Goal: Task Accomplishment & Management: Use online tool/utility

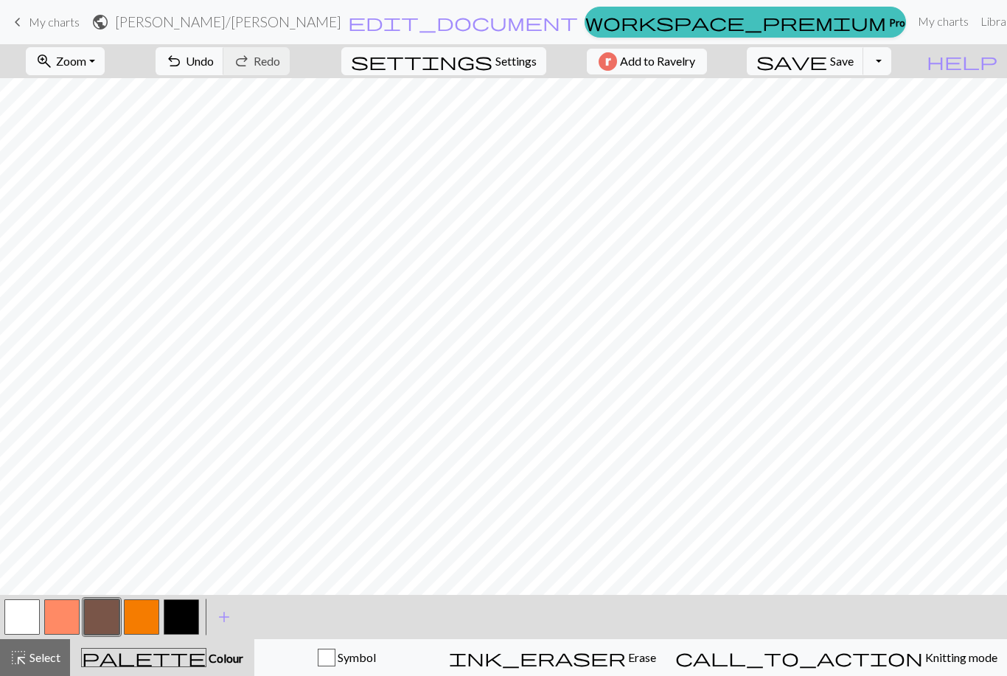
click at [974, 34] on link "Library" at bounding box center [998, 21] width 48 height 29
click at [864, 51] on button "save Save Save" at bounding box center [805, 61] width 117 height 28
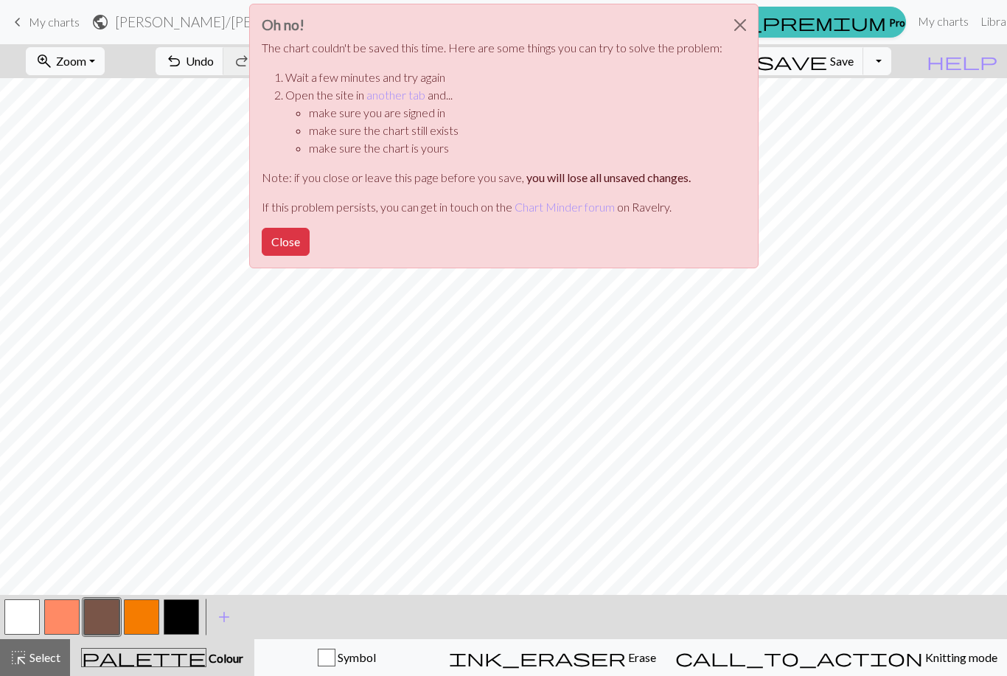
click at [750, 122] on div "Oh no! The chart couldn't be saved this time. Here are some things you can try …" at bounding box center [503, 136] width 509 height 265
click at [888, 129] on div "Oh no! The chart couldn't be saved this time. Here are some things you can try …" at bounding box center [503, 140] width 1007 height 280
click at [736, 30] on button "Close" at bounding box center [739, 24] width 35 height 41
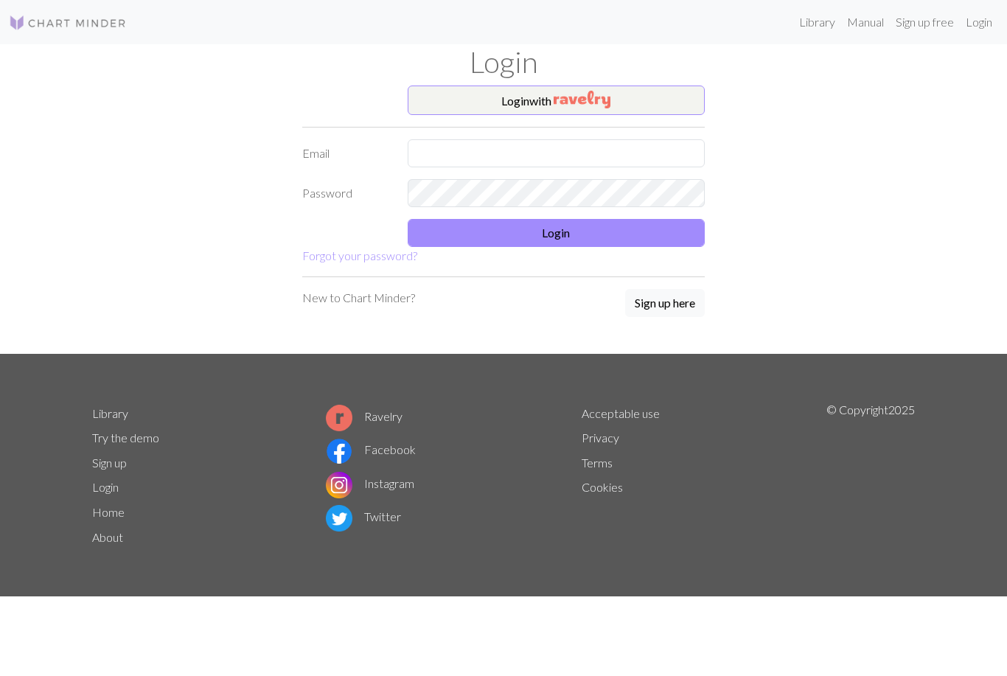
click at [627, 112] on button "Login with" at bounding box center [557, 100] width 298 height 29
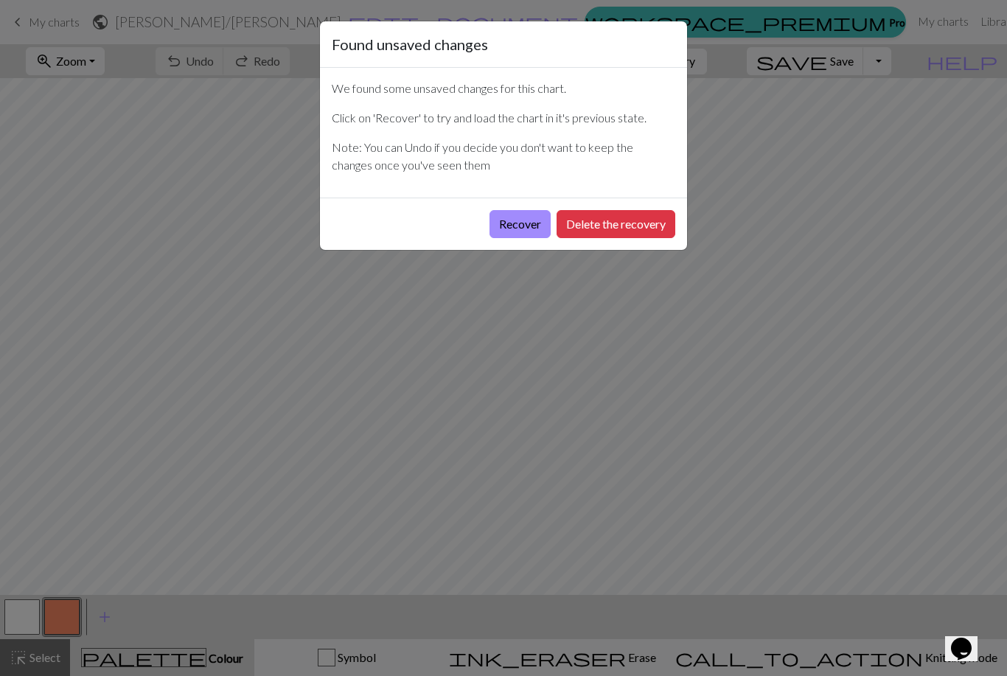
click at [507, 229] on button "Recover" at bounding box center [519, 224] width 61 height 28
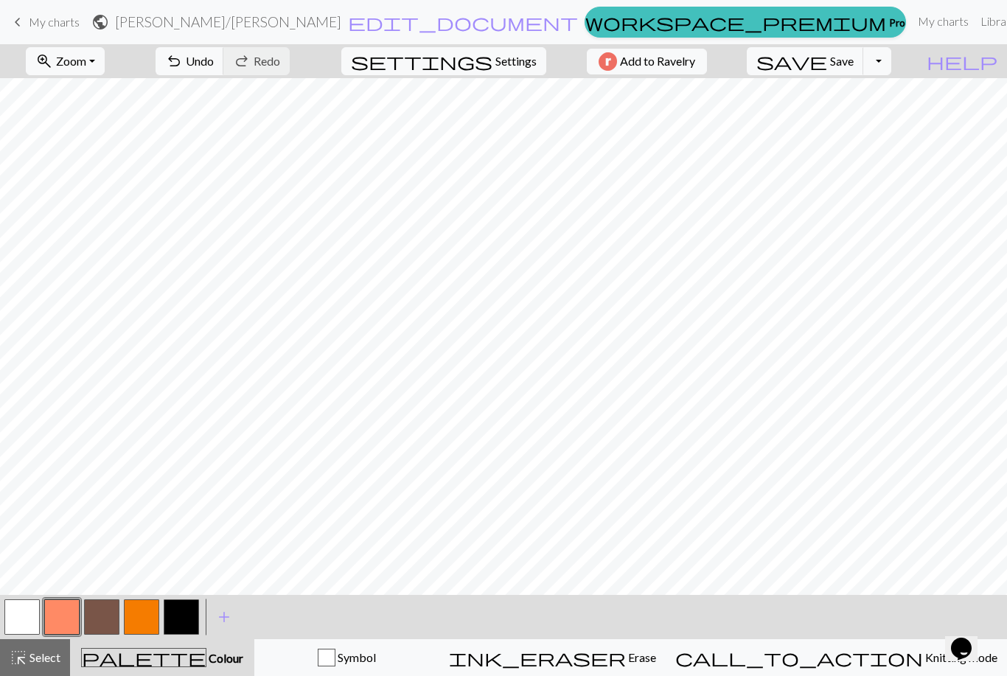
click at [827, 62] on span "save" at bounding box center [791, 61] width 71 height 21
click at [55, 20] on div "Chart saved" at bounding box center [503, 29] width 1007 height 58
click at [68, 28] on span "My charts" at bounding box center [54, 22] width 51 height 14
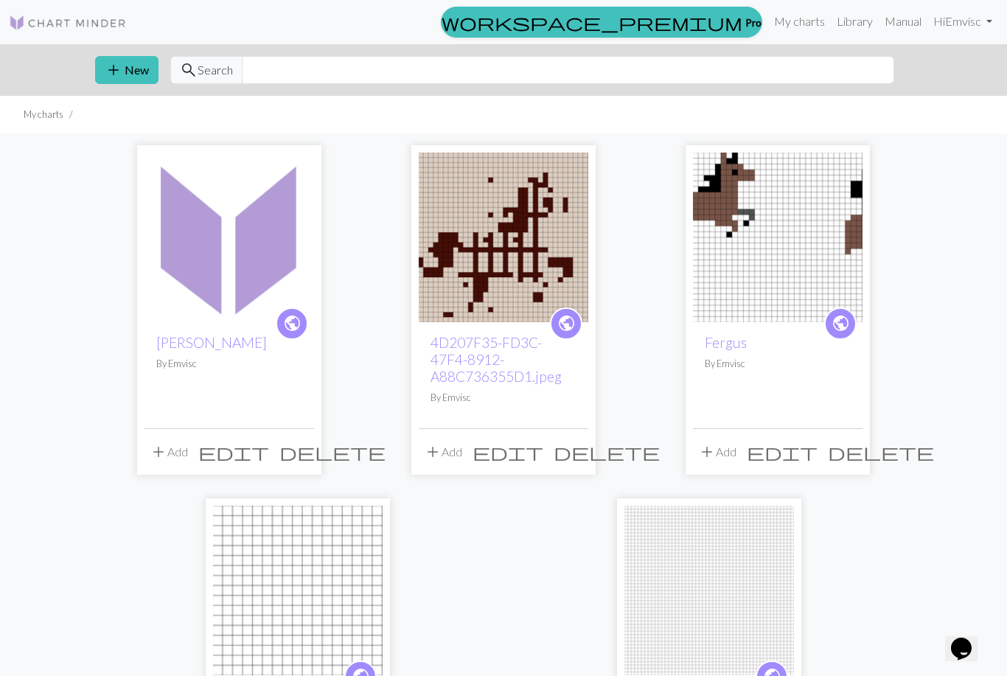
click at [132, 60] on button "add New" at bounding box center [126, 70] width 63 height 28
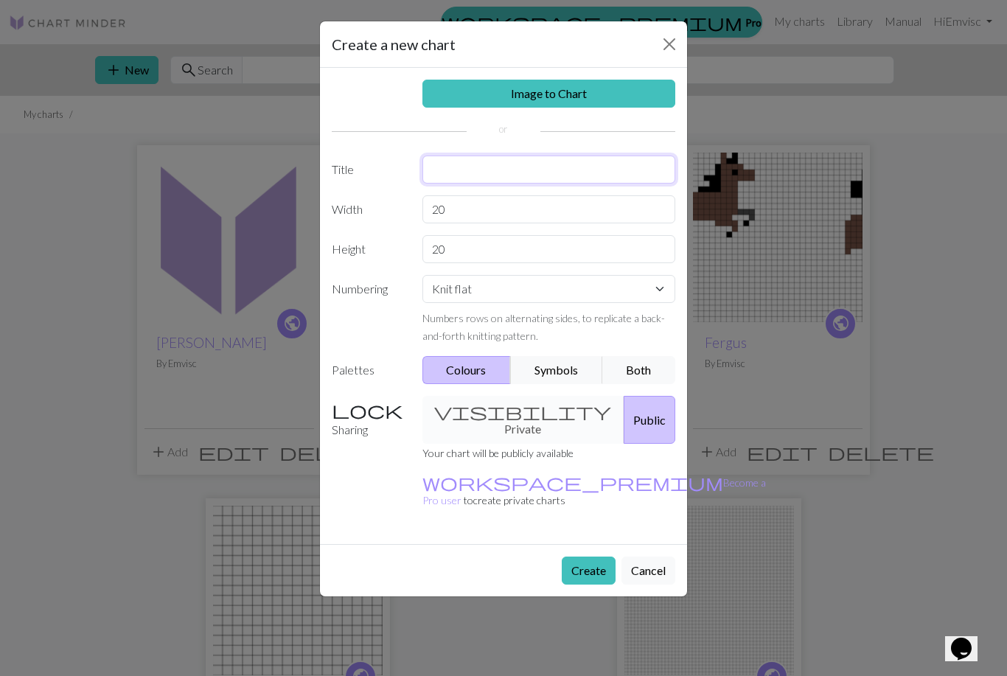
click at [616, 169] on input "text" at bounding box center [549, 170] width 254 height 28
type input "Sheep"
click at [580, 209] on input "20" at bounding box center [549, 209] width 254 height 28
type input "24"
click at [545, 248] on input "20" at bounding box center [549, 249] width 254 height 28
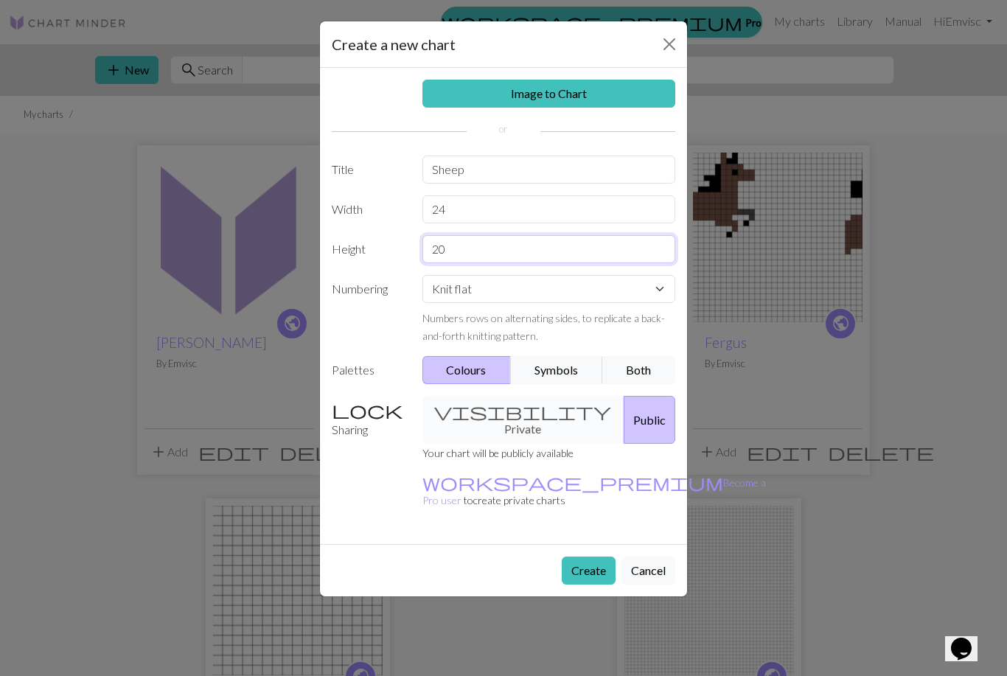
type input "2"
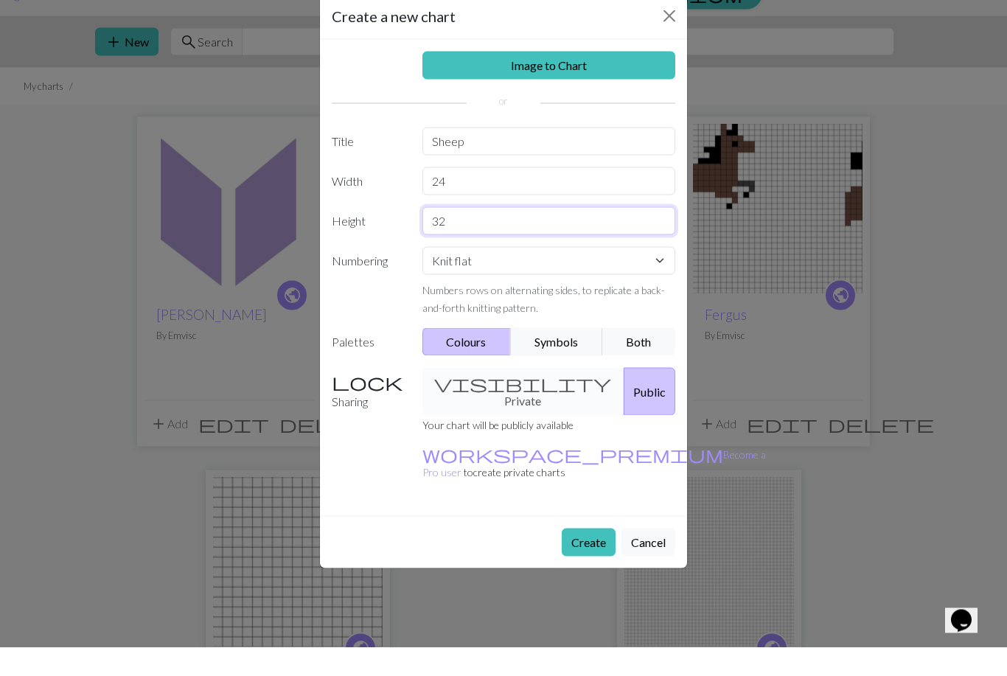
type input "32"
click at [619, 275] on select "Knit flat Knit in the round Lace knitting Cross stitch" at bounding box center [549, 289] width 254 height 28
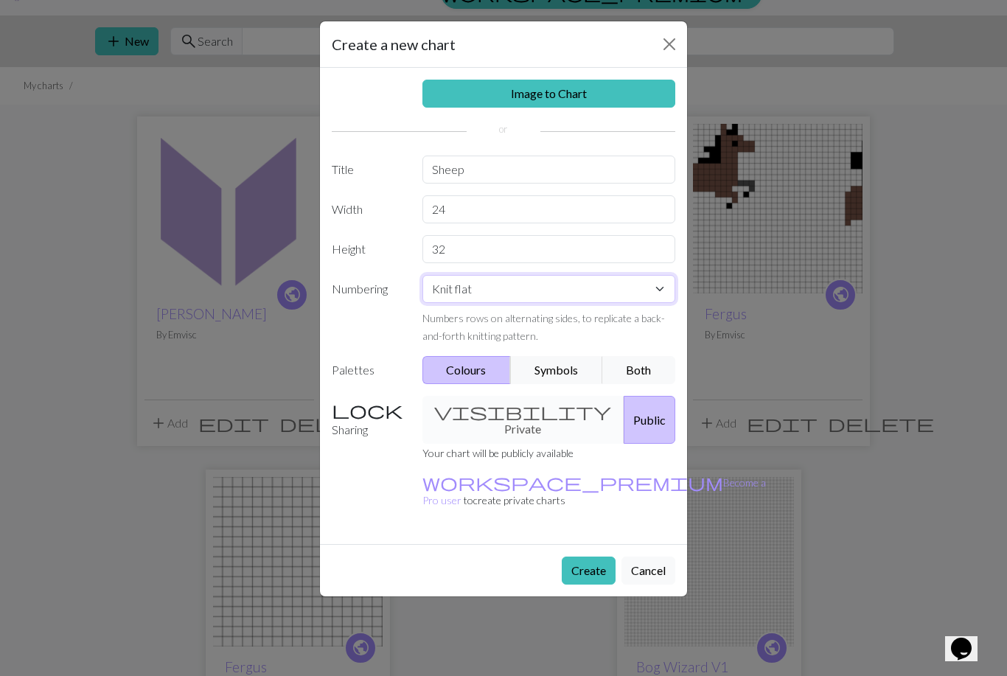
select select "round"
click at [590, 557] on button "Create" at bounding box center [589, 571] width 54 height 28
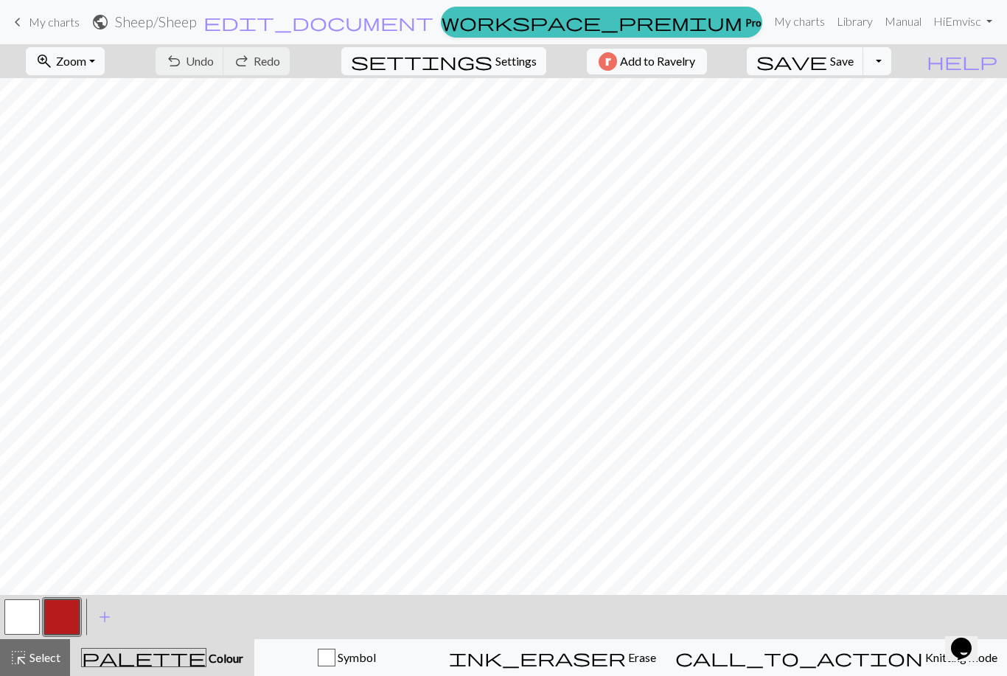
click at [506, 60] on span "Settings" at bounding box center [515, 61] width 41 height 18
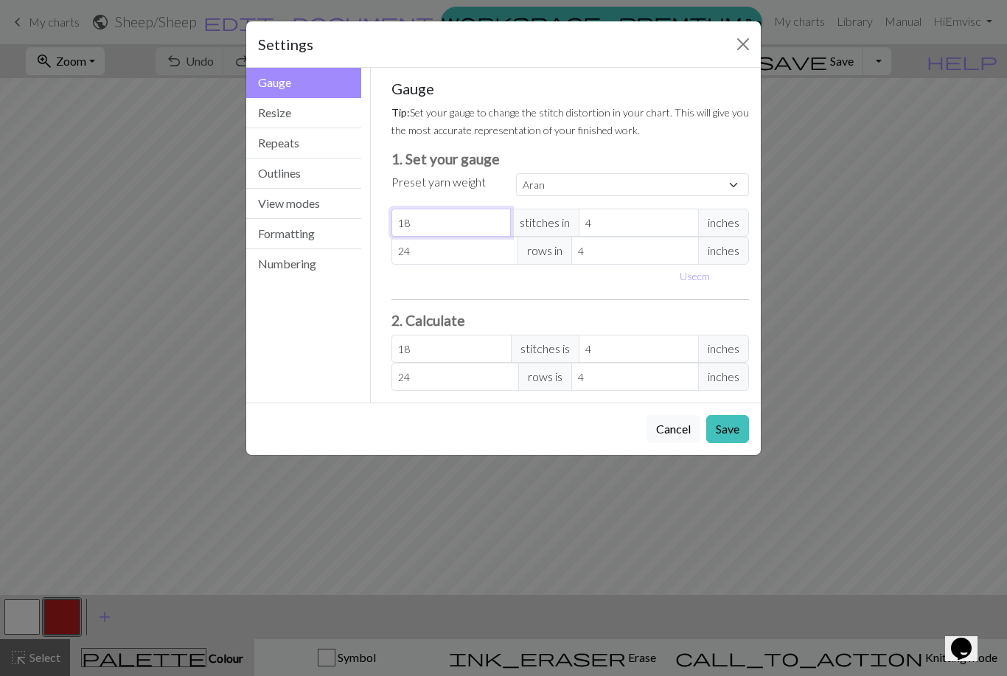
click at [481, 220] on input "18" at bounding box center [451, 223] width 120 height 28
select select "custom"
type input "1"
type input "0"
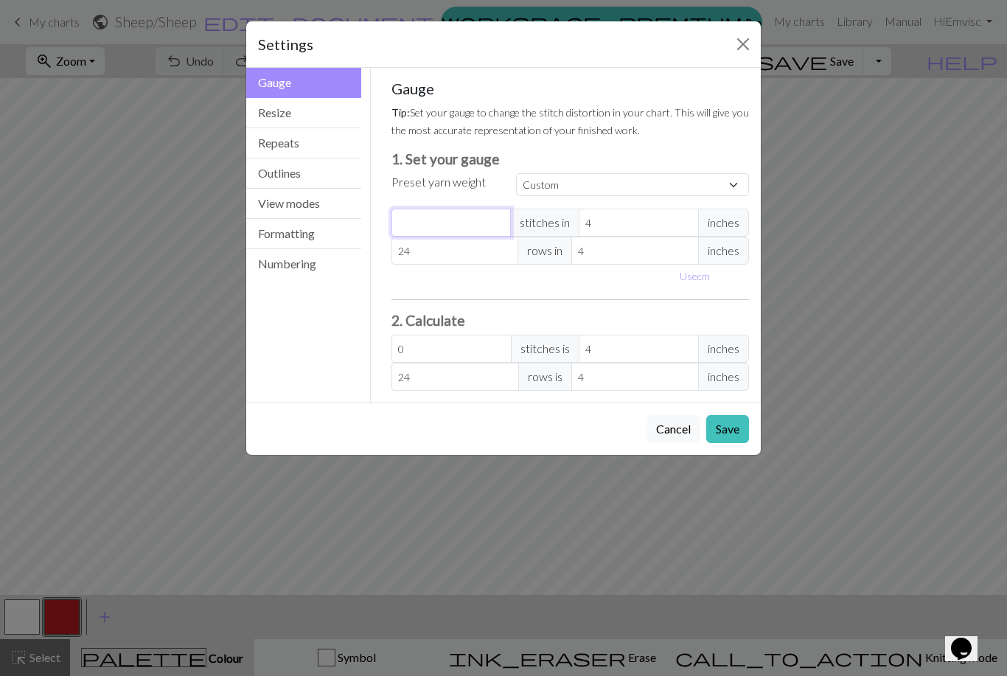
type input "3"
type input "36"
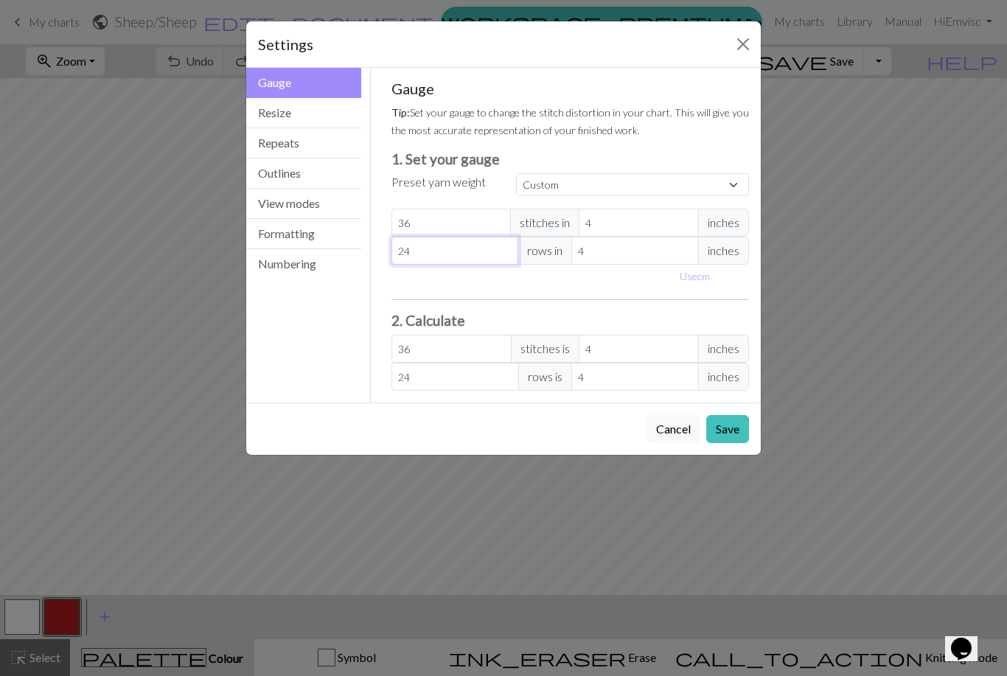
click at [487, 259] on input "24" at bounding box center [455, 251] width 128 height 28
type input "2"
type input "0"
type input "3"
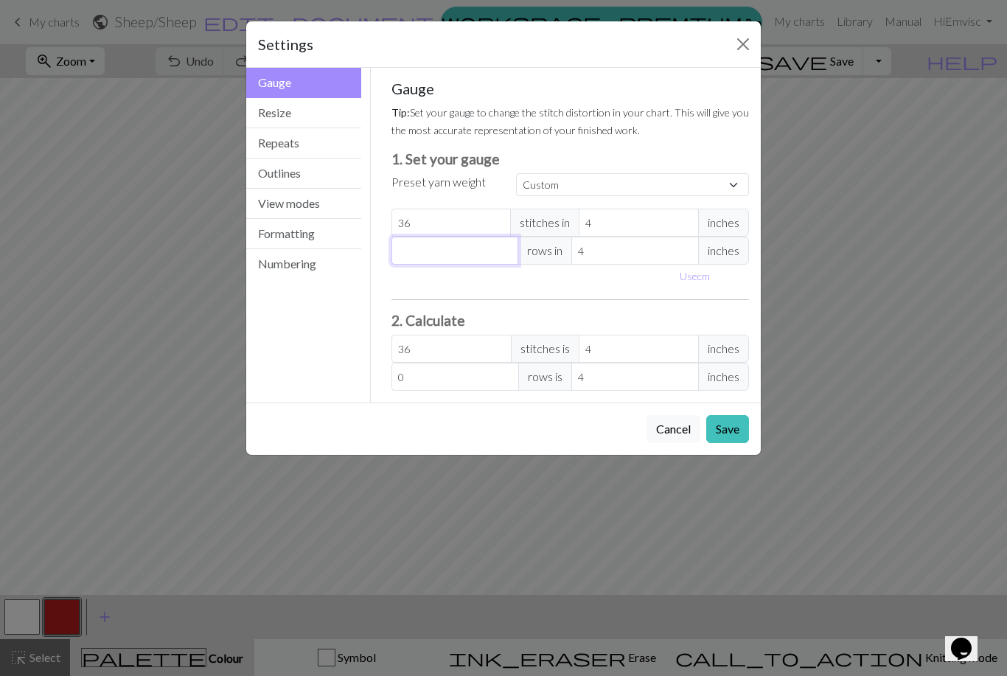
type input "3"
click at [481, 255] on input "3" at bounding box center [455, 251] width 128 height 28
type input "34"
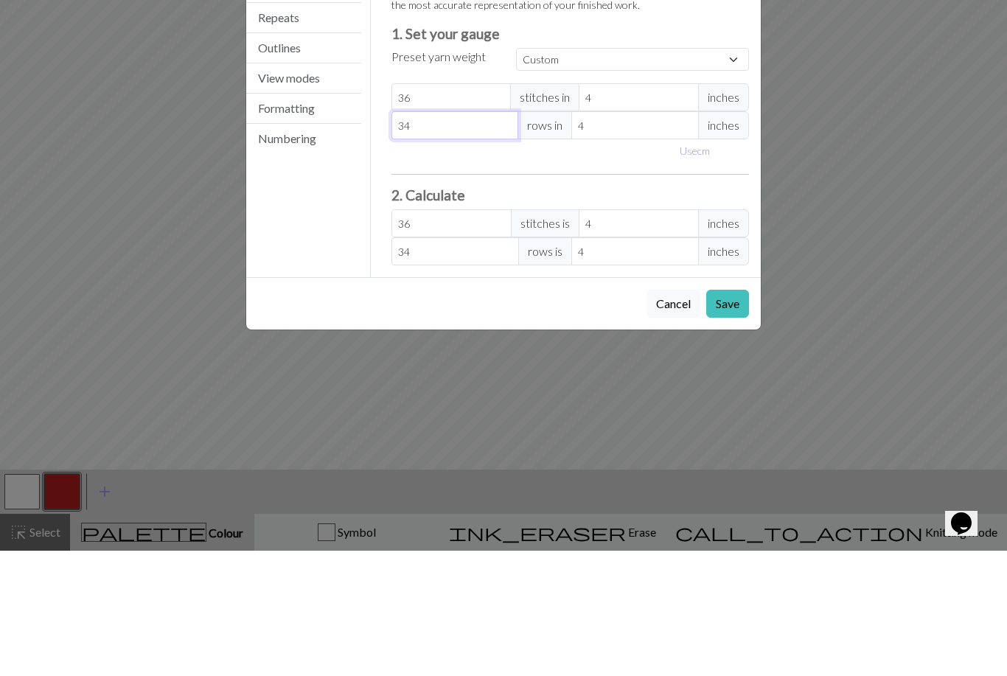
type input "34"
click at [729, 415] on button "Save" at bounding box center [727, 429] width 43 height 28
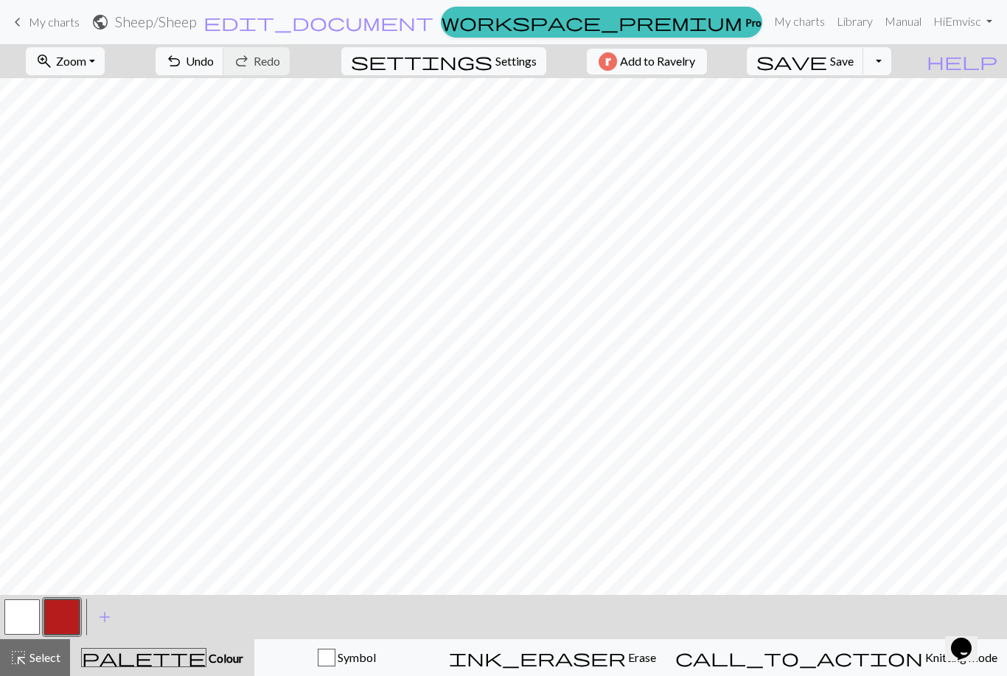
click at [41, 663] on span "Select" at bounding box center [43, 657] width 33 height 14
click at [115, 634] on button "add Add a colour" at bounding box center [104, 617] width 37 height 37
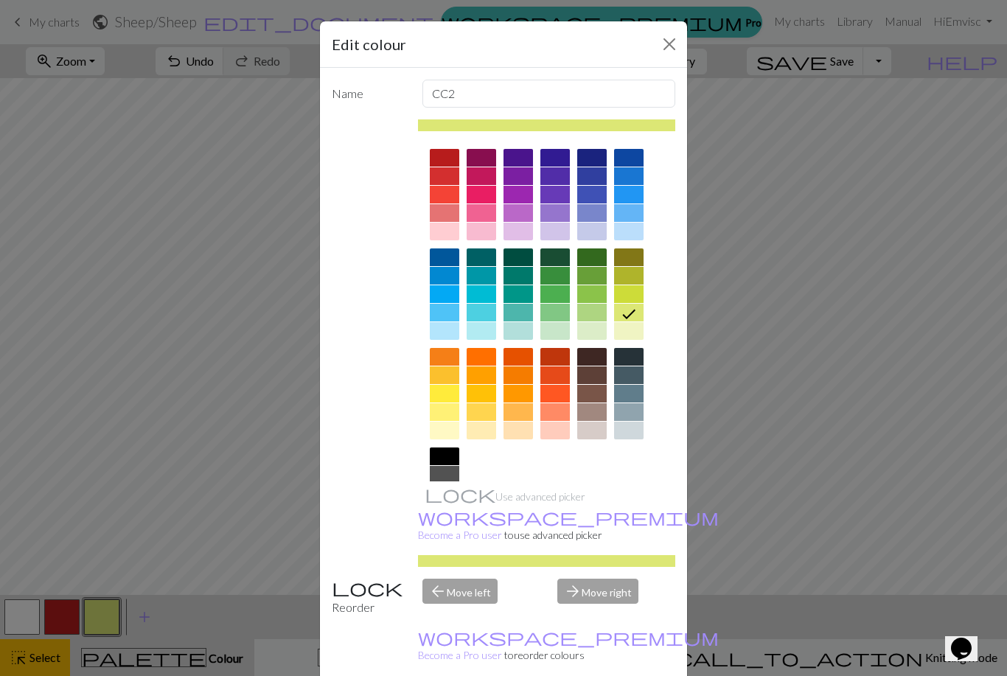
click at [445, 473] on div at bounding box center [444, 475] width 29 height 18
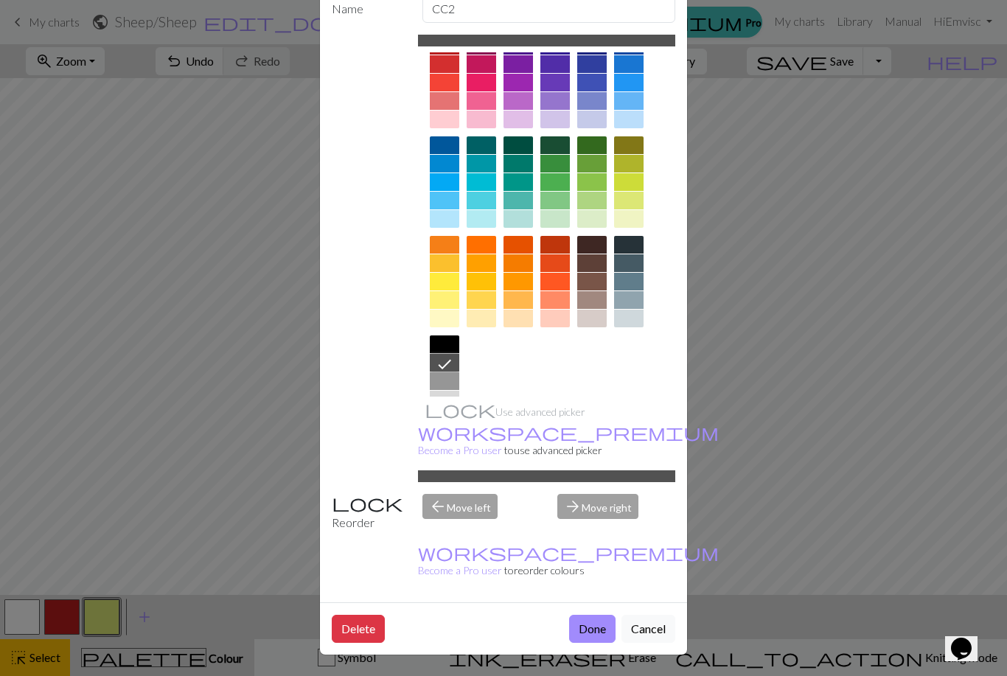
scroll to position [84, 0]
click at [590, 624] on button "Done" at bounding box center [592, 630] width 46 height 28
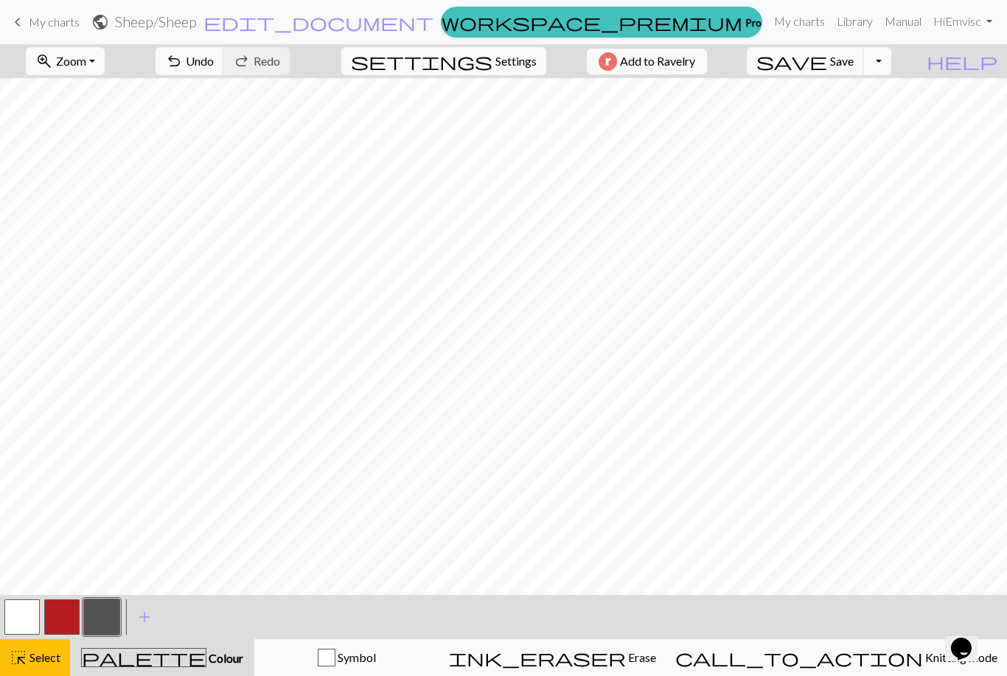
click at [51, 656] on span "Select" at bounding box center [43, 657] width 33 height 14
click at [49, 653] on span "Select" at bounding box center [43, 657] width 33 height 14
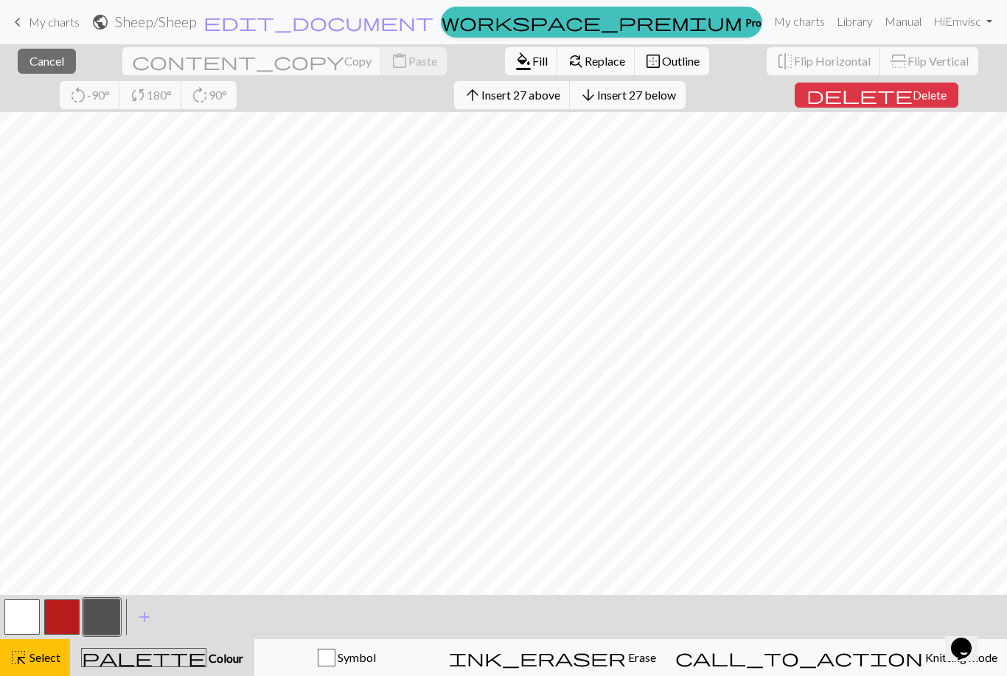
click at [532, 57] on span "Fill" at bounding box center [539, 61] width 15 height 14
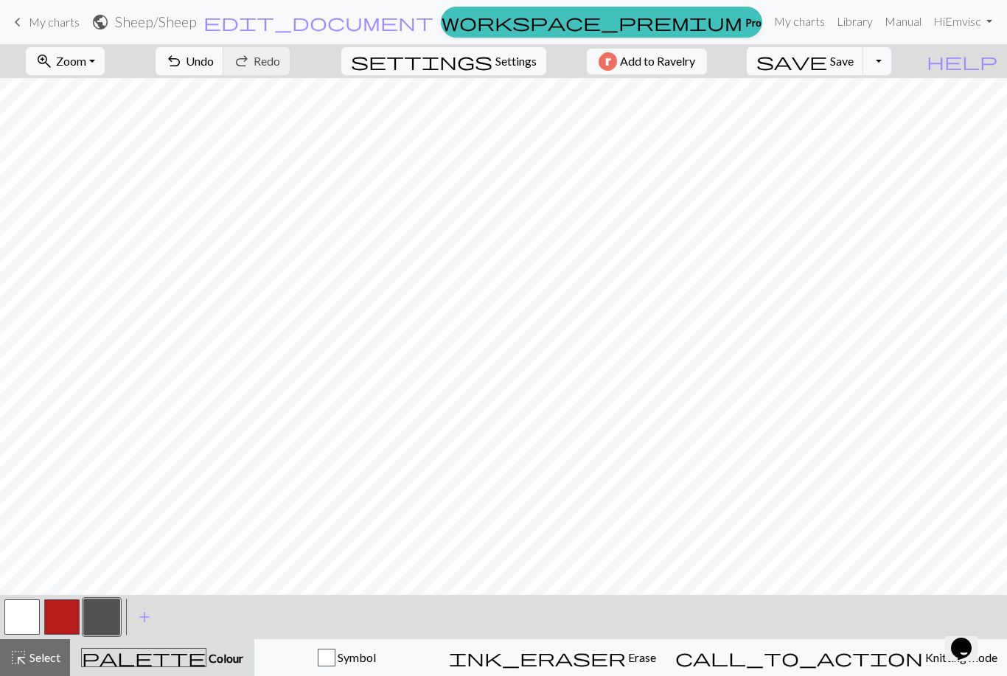
click at [151, 621] on span "add" at bounding box center [145, 617] width 18 height 21
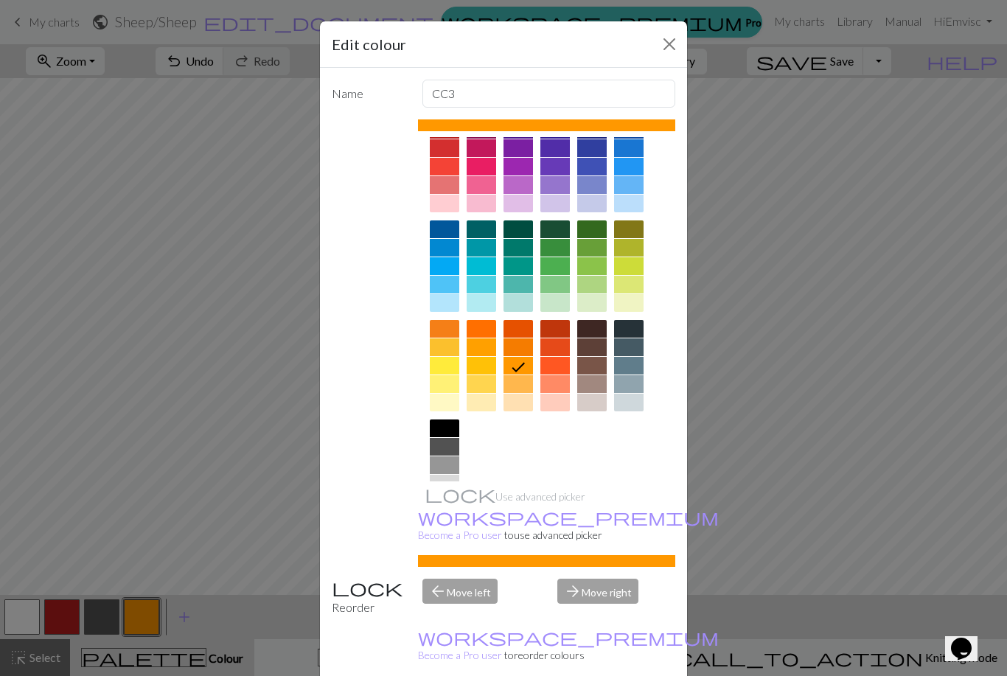
scroll to position [27, 0]
click at [449, 423] on div at bounding box center [444, 429] width 29 height 18
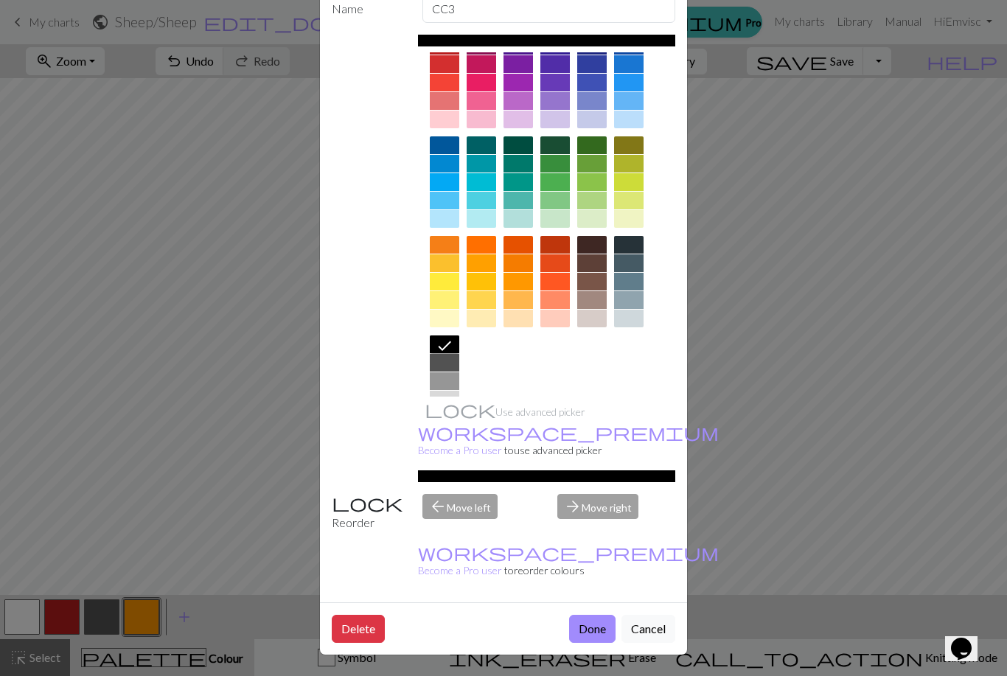
scroll to position [84, 0]
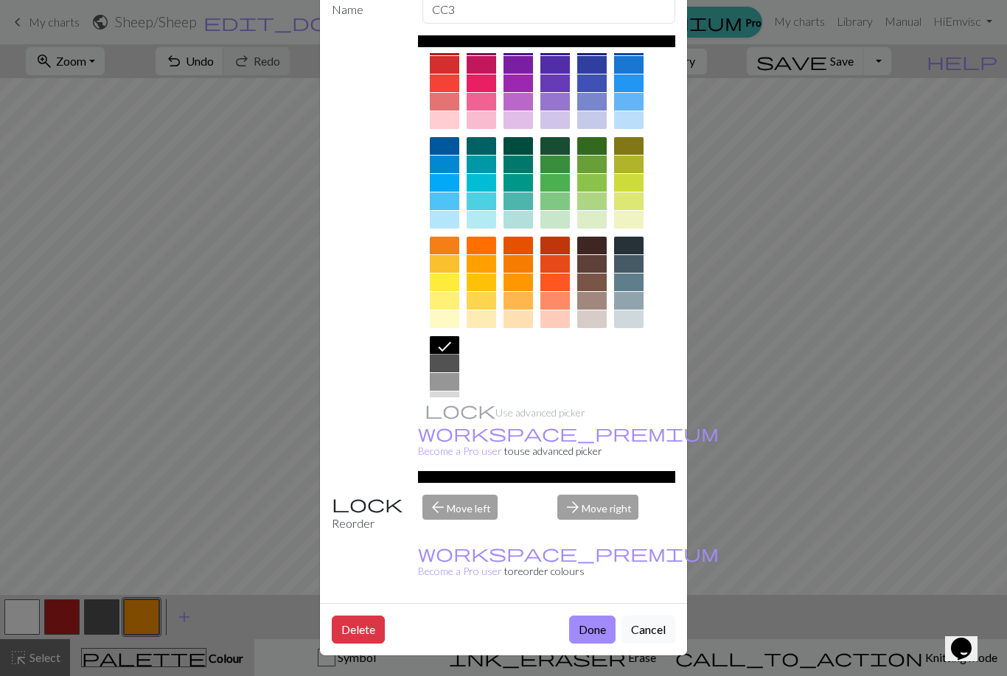
click at [605, 624] on button "Done" at bounding box center [592, 630] width 46 height 28
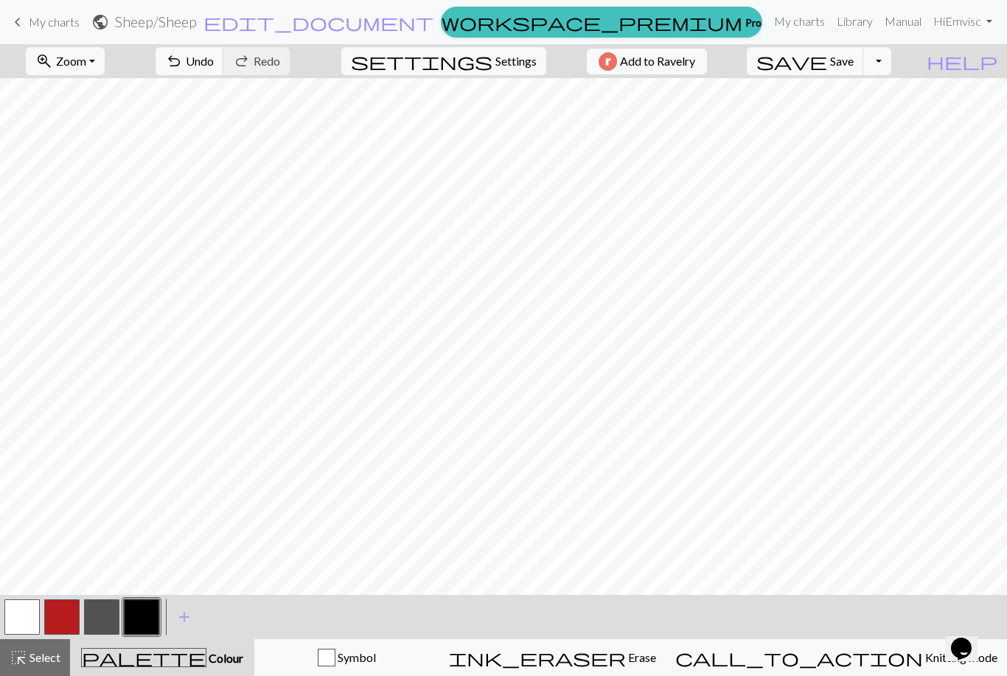
click at [27, 616] on button "button" at bounding box center [21, 616] width 35 height 35
click at [150, 627] on button "button" at bounding box center [141, 616] width 35 height 35
click at [30, 616] on button "button" at bounding box center [21, 616] width 35 height 35
click at [214, 65] on span "Undo" at bounding box center [200, 61] width 28 height 14
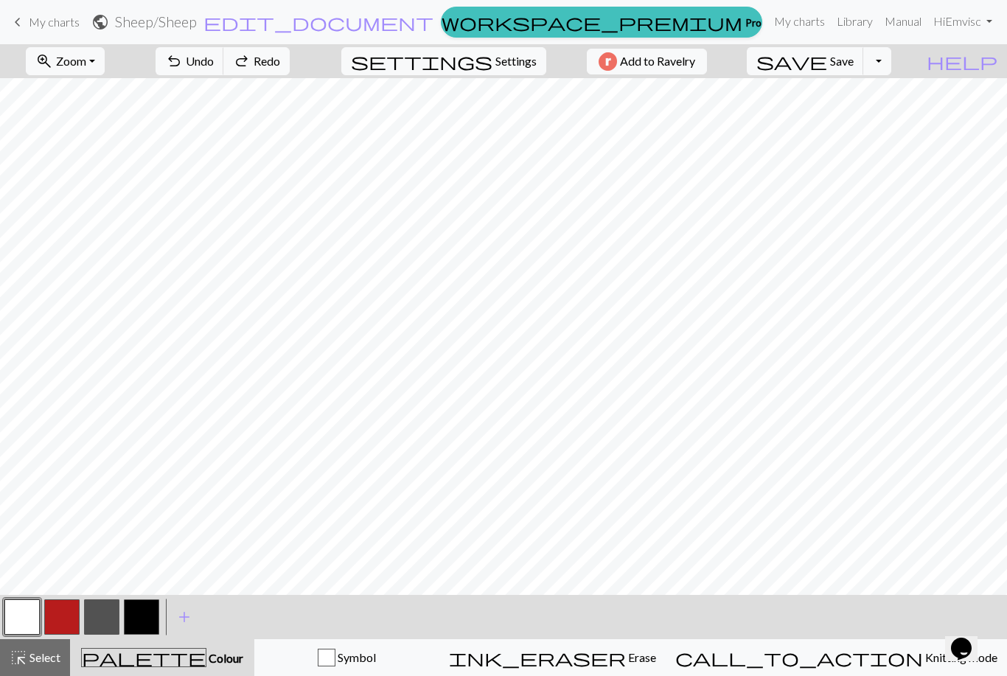
click at [151, 617] on button "button" at bounding box center [141, 616] width 35 height 35
click at [28, 618] on button "button" at bounding box center [21, 616] width 35 height 35
click at [157, 610] on button "button" at bounding box center [141, 616] width 35 height 35
click at [106, 614] on button "button" at bounding box center [101, 616] width 35 height 35
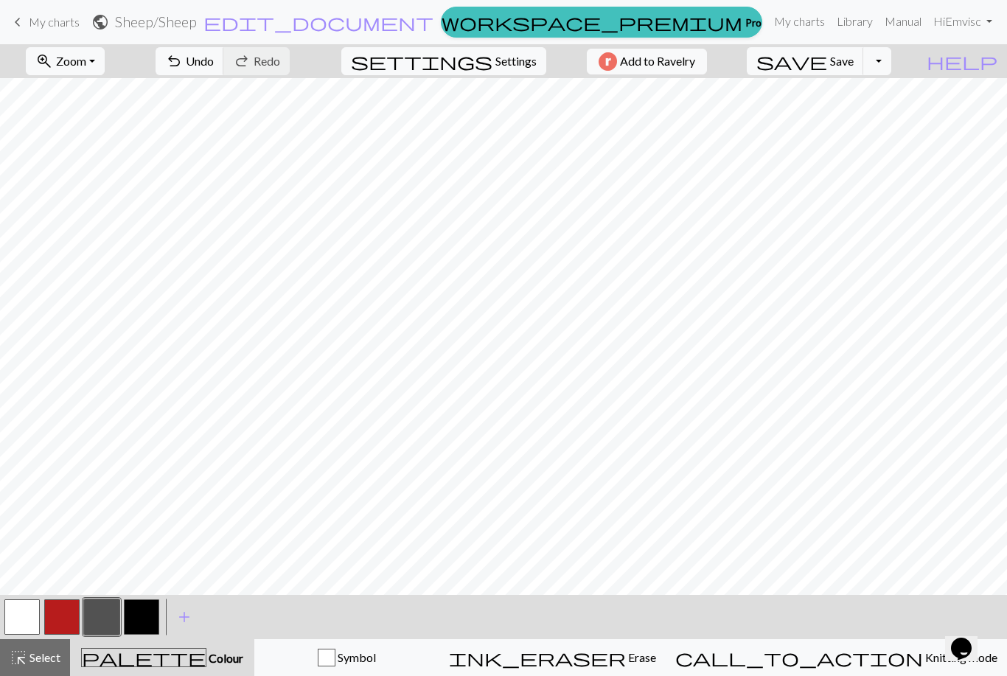
click at [26, 624] on button "button" at bounding box center [21, 616] width 35 height 35
click at [214, 60] on span "Undo" at bounding box center [200, 61] width 28 height 14
click at [148, 623] on button "button" at bounding box center [141, 616] width 35 height 35
click at [32, 633] on button "button" at bounding box center [21, 616] width 35 height 35
click at [149, 612] on button "button" at bounding box center [141, 616] width 35 height 35
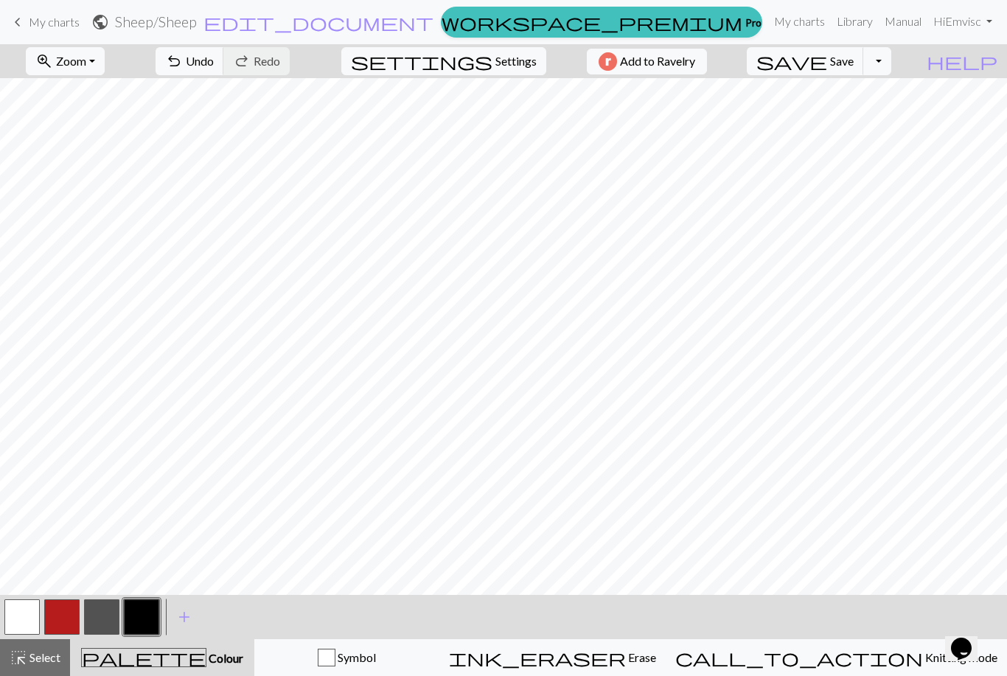
click at [214, 68] on span "Undo" at bounding box center [200, 61] width 28 height 14
click at [30, 616] on button "button" at bounding box center [21, 616] width 35 height 35
click at [139, 622] on button "button" at bounding box center [141, 616] width 35 height 35
click at [38, 622] on button "button" at bounding box center [21, 616] width 35 height 35
click at [142, 618] on button "button" at bounding box center [141, 616] width 35 height 35
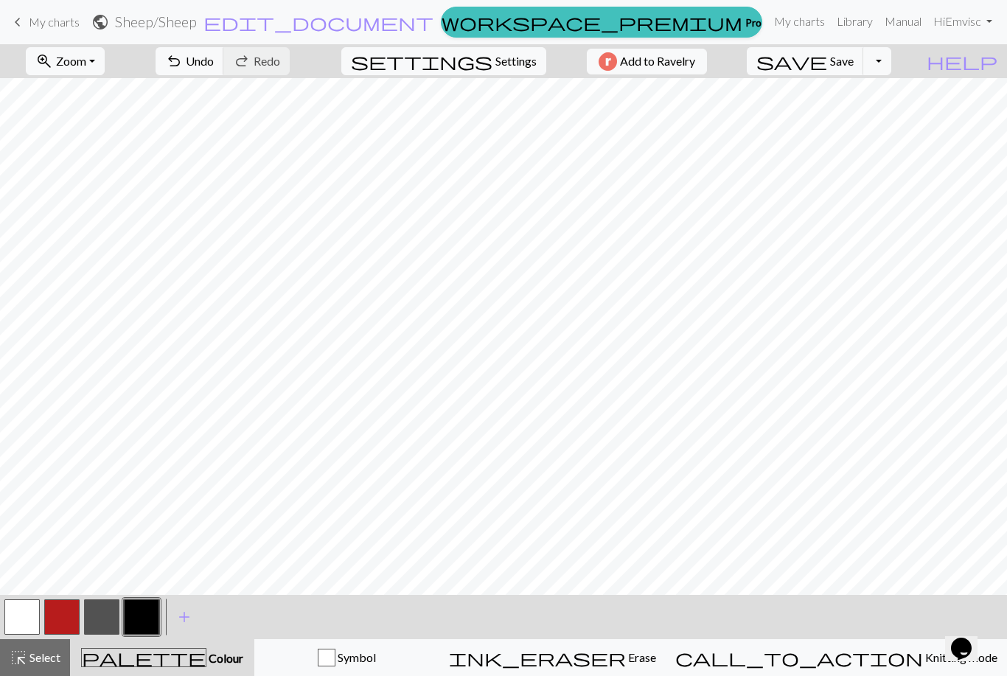
click at [224, 69] on button "undo Undo Undo" at bounding box center [190, 61] width 69 height 28
click at [37, 616] on button "button" at bounding box center [21, 616] width 35 height 35
click at [224, 73] on button "undo Undo Undo" at bounding box center [190, 61] width 69 height 28
click at [183, 61] on span "undo" at bounding box center [174, 61] width 18 height 21
click at [144, 606] on button "button" at bounding box center [141, 616] width 35 height 35
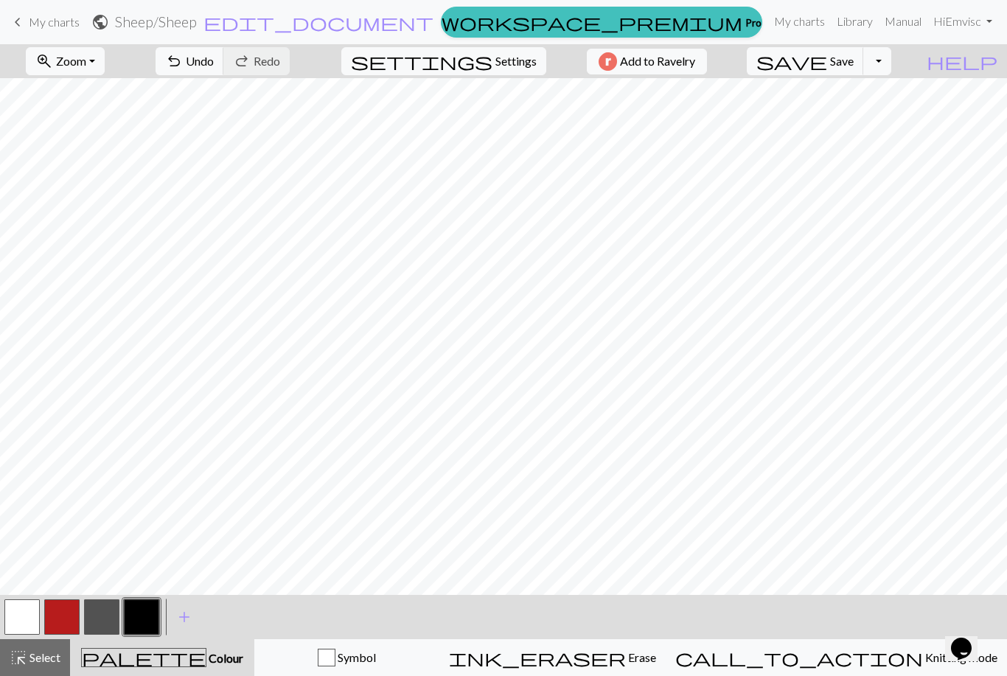
click at [183, 67] on span "undo" at bounding box center [174, 61] width 18 height 21
click at [224, 61] on button "undo Undo Undo" at bounding box center [190, 61] width 69 height 28
click at [24, 617] on button "button" at bounding box center [21, 616] width 35 height 35
click at [141, 615] on button "button" at bounding box center [141, 616] width 35 height 35
click at [224, 69] on button "undo Undo Undo" at bounding box center [190, 61] width 69 height 28
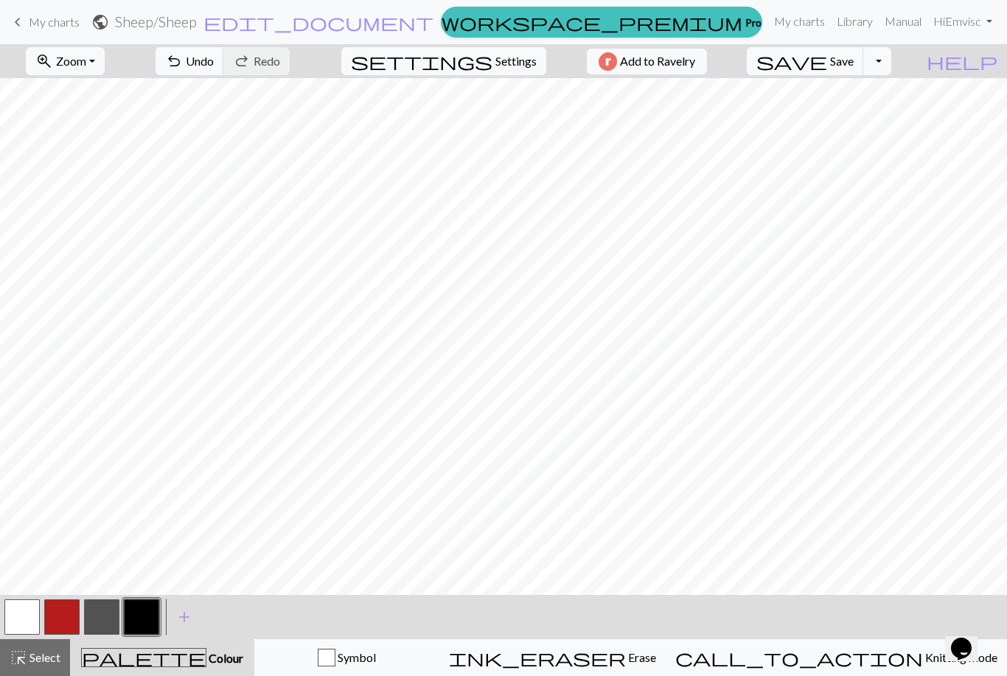
scroll to position [0, 0]
click at [38, 615] on button "button" at bounding box center [21, 616] width 35 height 35
click at [183, 55] on span "undo" at bounding box center [174, 61] width 18 height 21
click at [224, 74] on button "undo Undo Undo" at bounding box center [190, 61] width 69 height 28
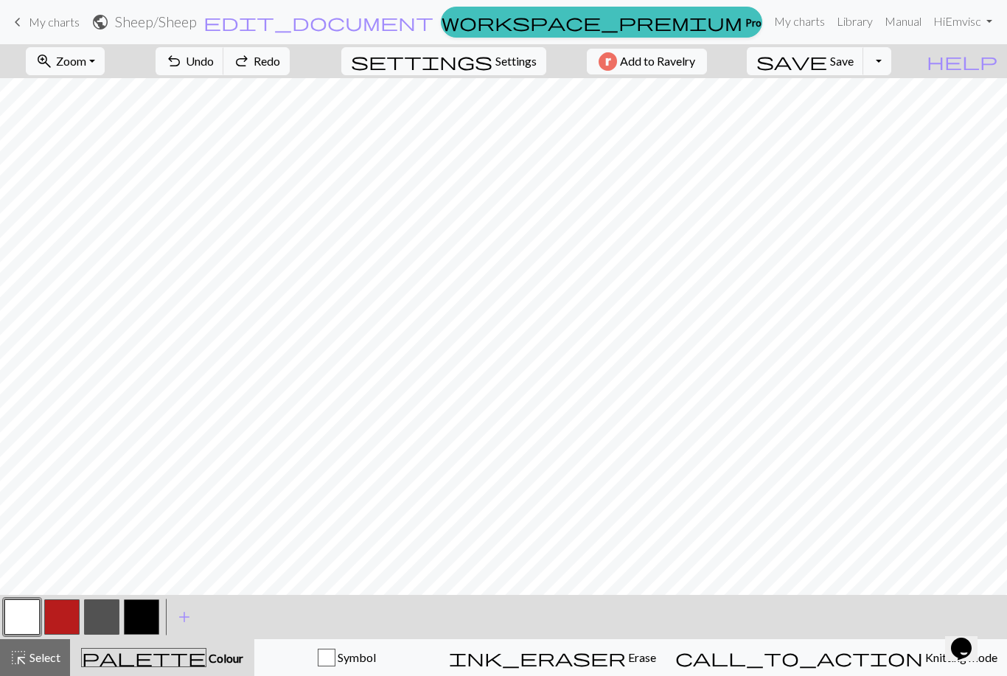
click at [224, 74] on button "undo Undo Undo" at bounding box center [190, 61] width 69 height 28
click at [224, 72] on button "undo Undo Undo" at bounding box center [190, 61] width 69 height 28
click at [245, 77] on div "undo Undo Undo redo Redo Redo" at bounding box center [222, 61] width 156 height 34
click at [183, 68] on span "undo" at bounding box center [174, 61] width 18 height 21
click at [183, 67] on span "undo" at bounding box center [174, 61] width 18 height 21
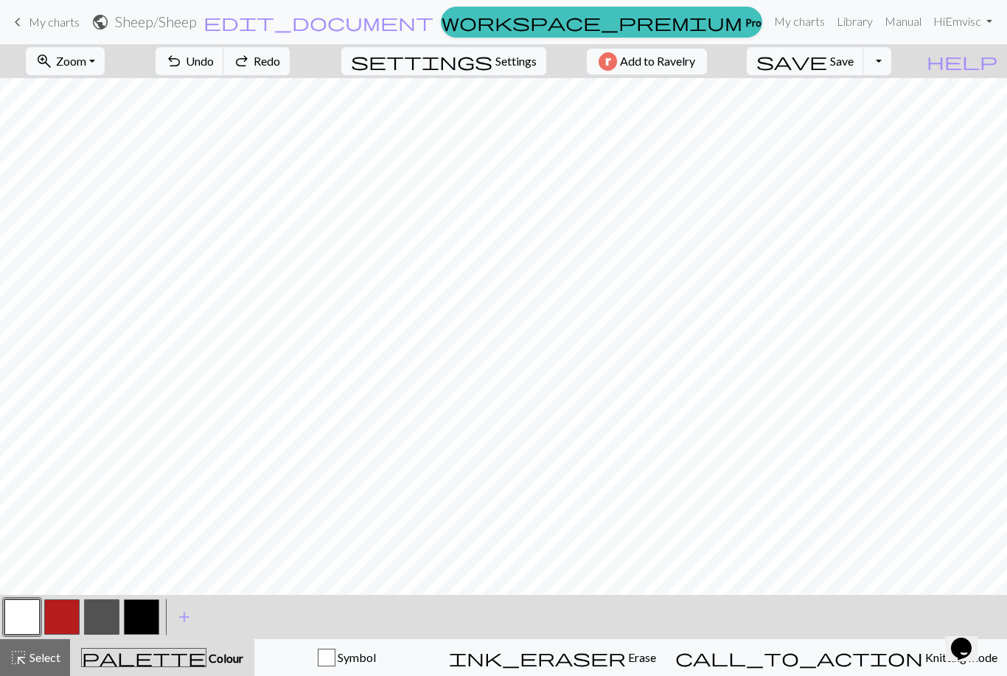
click at [224, 71] on button "undo Undo Undo" at bounding box center [190, 61] width 69 height 28
click at [224, 70] on button "undo Undo Undo" at bounding box center [190, 61] width 69 height 28
click at [214, 60] on span "Undo" at bounding box center [200, 61] width 28 height 14
click at [214, 55] on span "Undo" at bounding box center [200, 61] width 28 height 14
click at [143, 618] on button "button" at bounding box center [141, 616] width 35 height 35
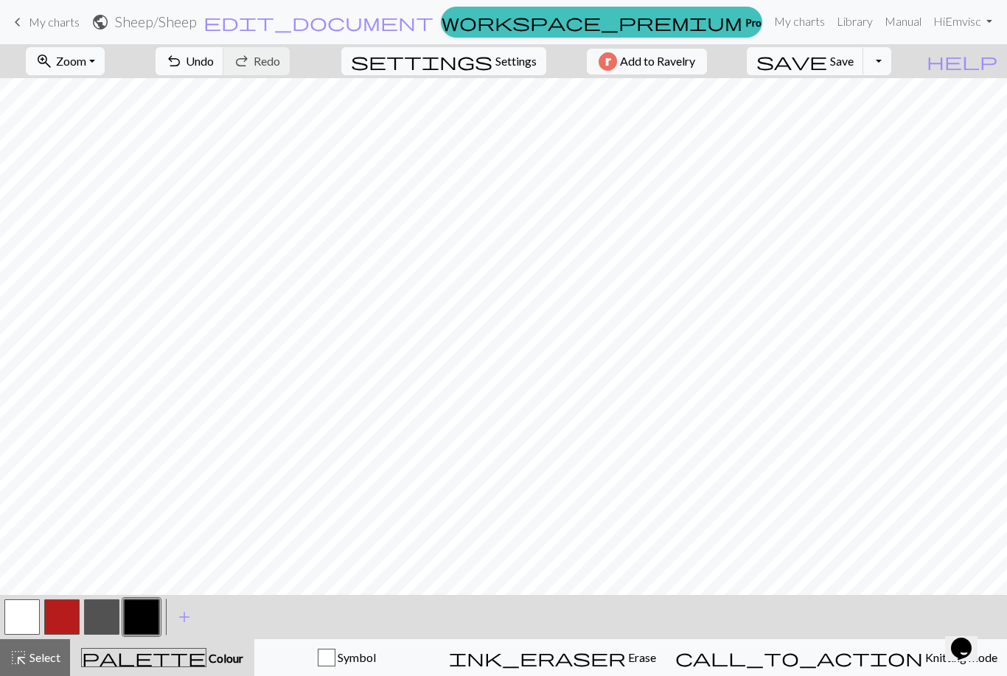
click at [183, 58] on span "undo" at bounding box center [174, 61] width 18 height 21
click at [246, 43] on nav "keyboard_arrow_left My charts public Sheep / Sheep edit_document Edit settings …" at bounding box center [503, 22] width 1007 height 44
click at [224, 69] on button "undo Undo Undo" at bounding box center [190, 61] width 69 height 28
click at [214, 63] on span "Undo" at bounding box center [200, 61] width 28 height 14
click at [29, 618] on button "button" at bounding box center [21, 616] width 35 height 35
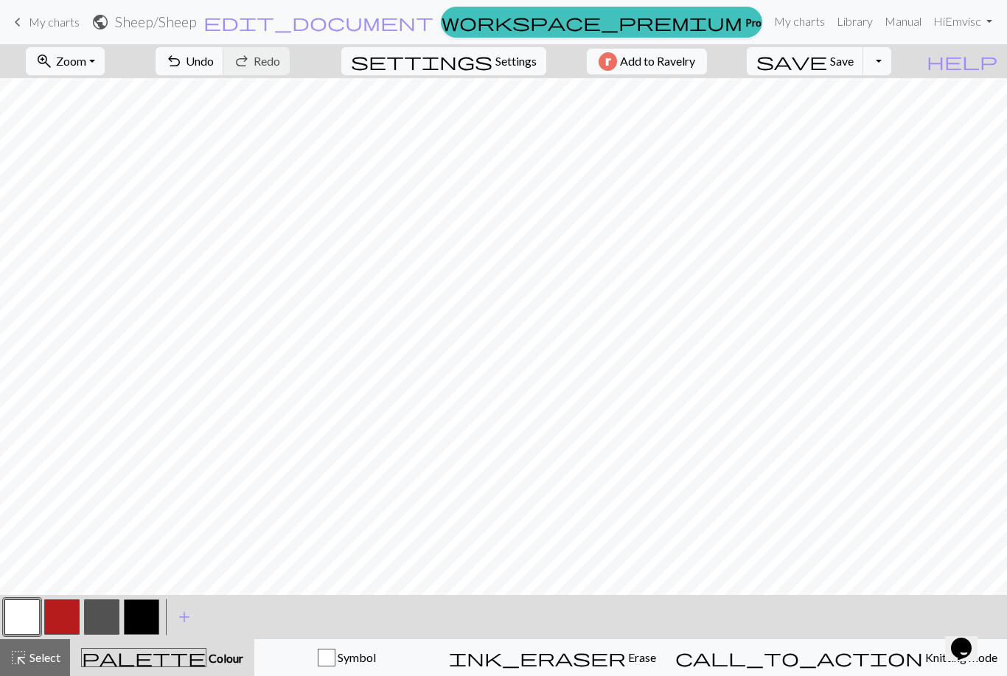
click at [136, 617] on button "button" at bounding box center [141, 616] width 35 height 35
click at [214, 60] on span "Undo" at bounding box center [200, 61] width 28 height 14
click at [224, 72] on button "undo Undo Undo" at bounding box center [190, 61] width 69 height 28
click at [32, 622] on button "button" at bounding box center [21, 616] width 35 height 35
click at [214, 65] on span "Undo" at bounding box center [200, 61] width 28 height 14
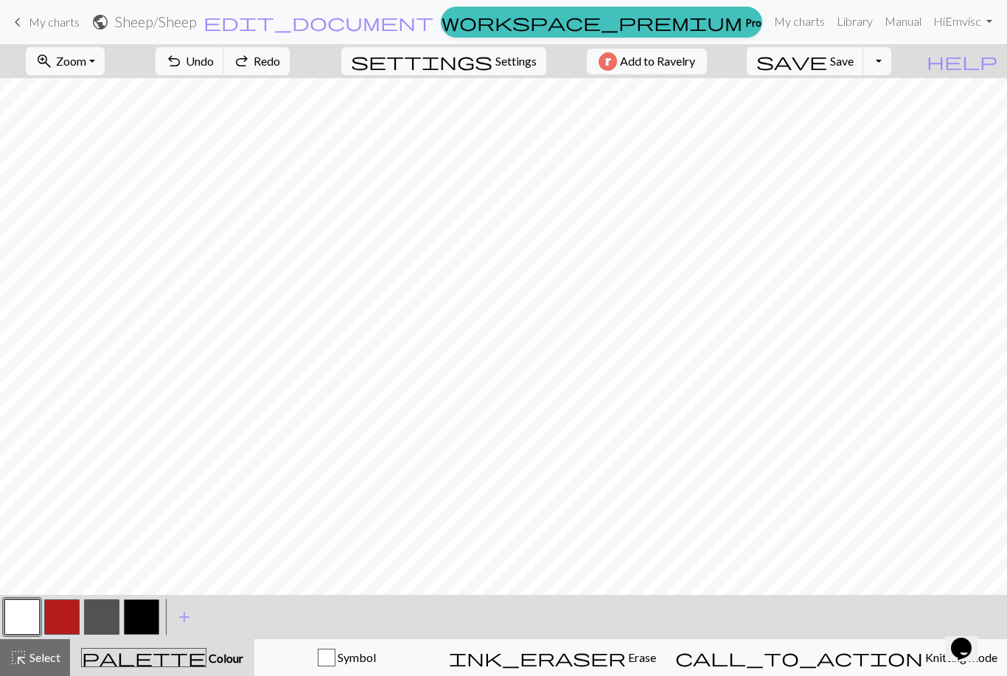
click at [214, 65] on span "Undo" at bounding box center [200, 61] width 28 height 14
click at [119, 612] on button "button" at bounding box center [101, 616] width 35 height 35
click at [153, 623] on button "button" at bounding box center [141, 616] width 35 height 35
click at [28, 614] on button "button" at bounding box center [21, 616] width 35 height 35
click at [144, 620] on button "button" at bounding box center [141, 616] width 35 height 35
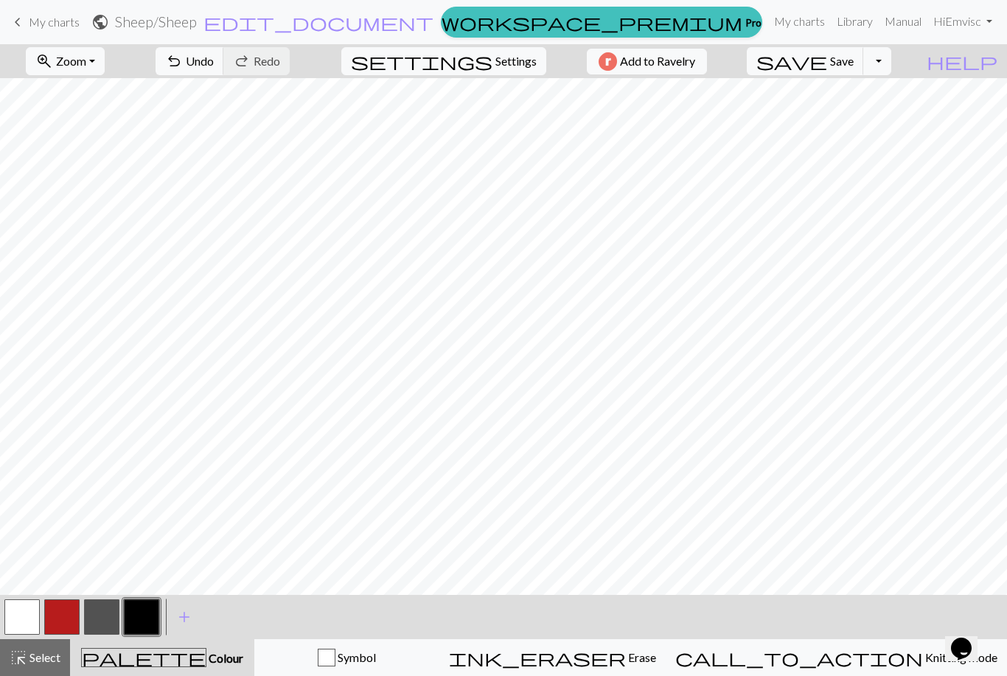
click at [107, 606] on button "button" at bounding box center [101, 616] width 35 height 35
click at [49, 661] on span "Select" at bounding box center [43, 657] width 33 height 14
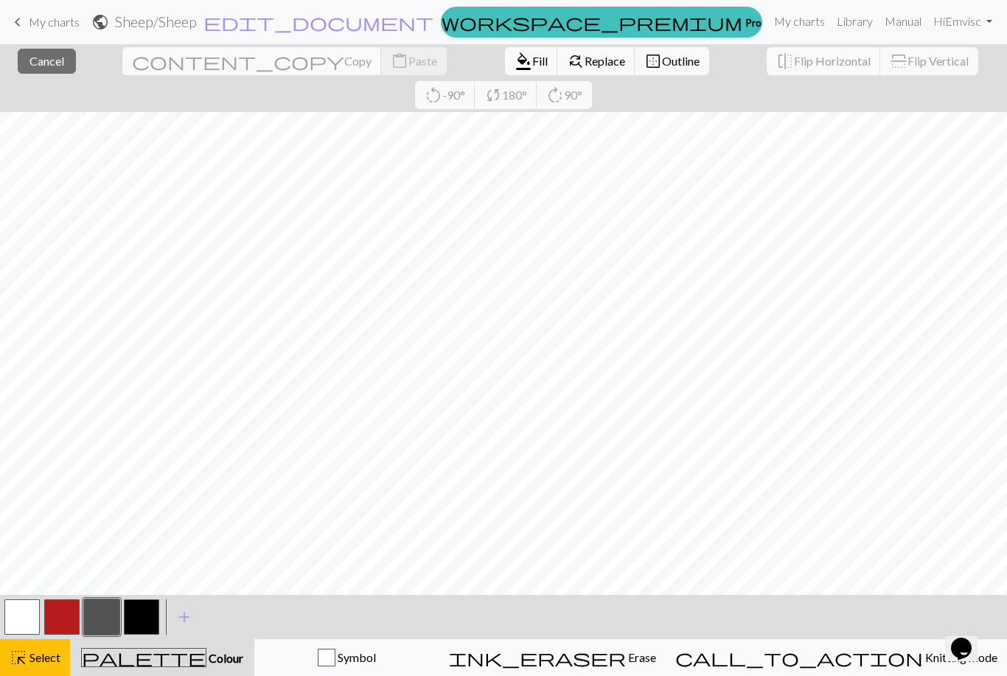
click at [505, 52] on button "format_color_fill Fill" at bounding box center [531, 61] width 53 height 28
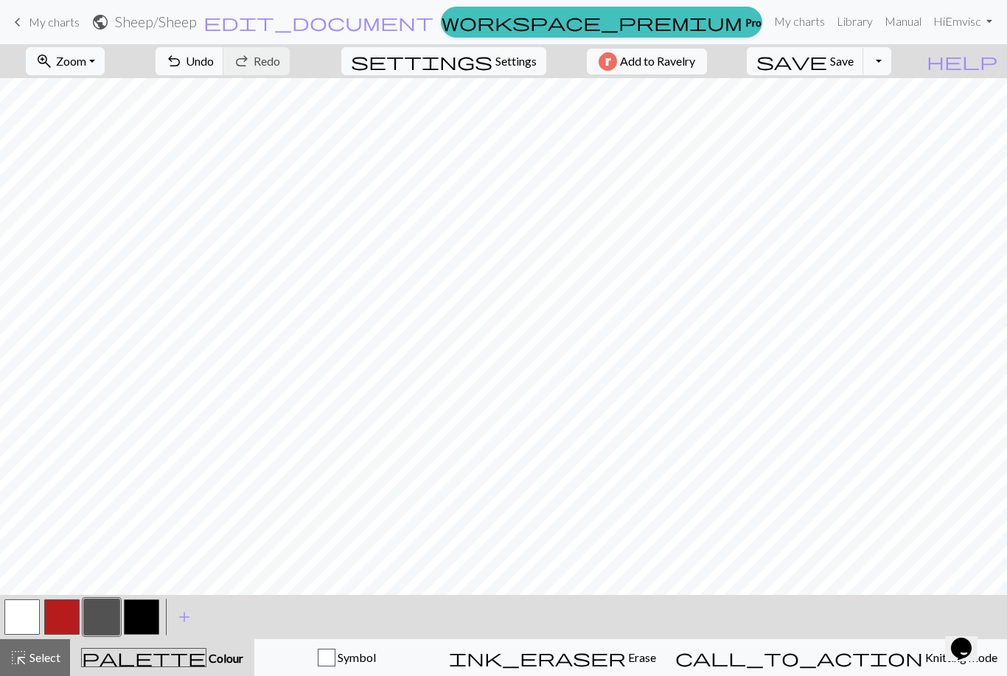
click at [29, 629] on button "button" at bounding box center [21, 616] width 35 height 35
click at [224, 69] on button "undo Undo Undo" at bounding box center [190, 61] width 69 height 28
click at [224, 49] on button "undo Undo Undo" at bounding box center [190, 61] width 69 height 28
click at [214, 66] on span "Undo" at bounding box center [200, 61] width 28 height 14
click at [214, 65] on span "Undo" at bounding box center [200, 61] width 28 height 14
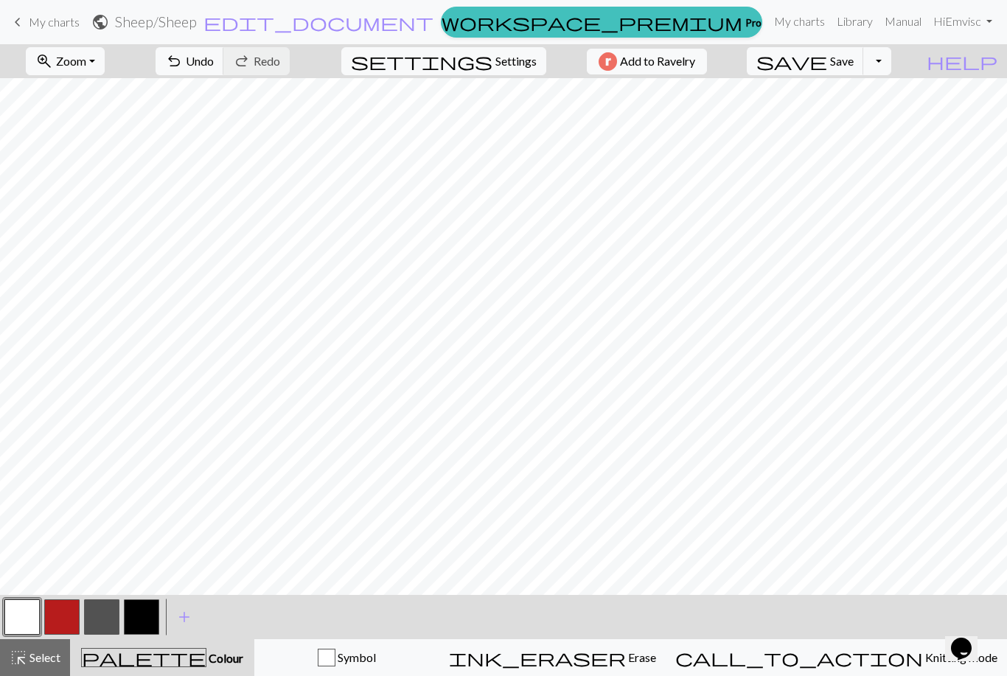
click at [119, 616] on button "button" at bounding box center [101, 616] width 35 height 35
click at [38, 606] on button "button" at bounding box center [21, 616] width 35 height 35
click at [214, 58] on span "Undo" at bounding box center [200, 61] width 28 height 14
click at [214, 56] on span "Undo" at bounding box center [200, 61] width 28 height 14
click at [111, 621] on button "button" at bounding box center [101, 616] width 35 height 35
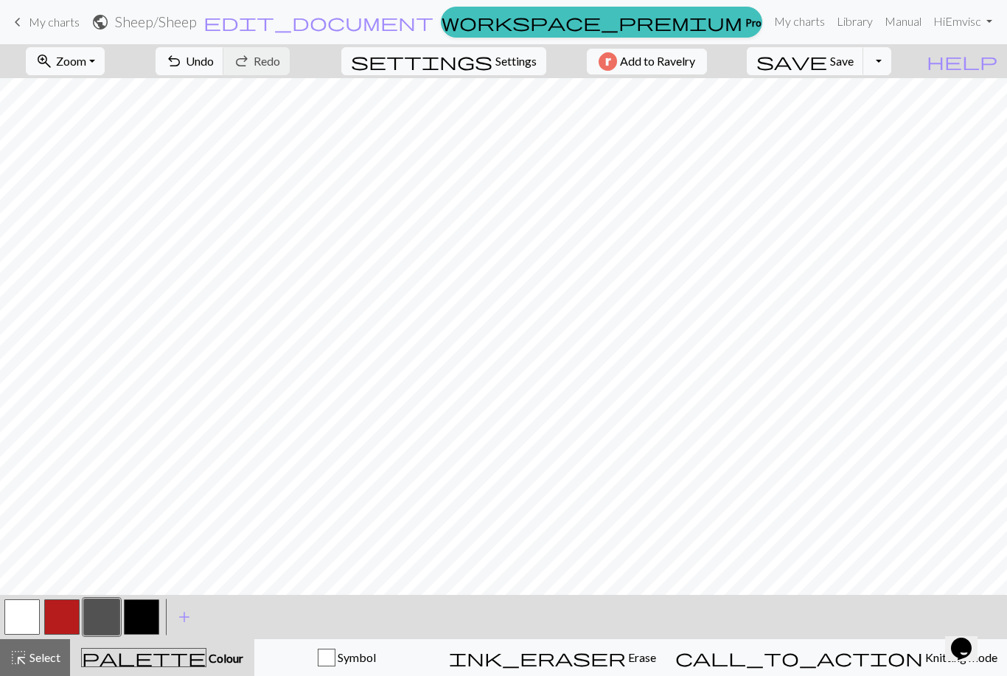
click at [151, 604] on button "button" at bounding box center [141, 616] width 35 height 35
click at [102, 617] on button "button" at bounding box center [101, 616] width 35 height 35
click at [514, 56] on span "Settings" at bounding box center [515, 61] width 41 height 18
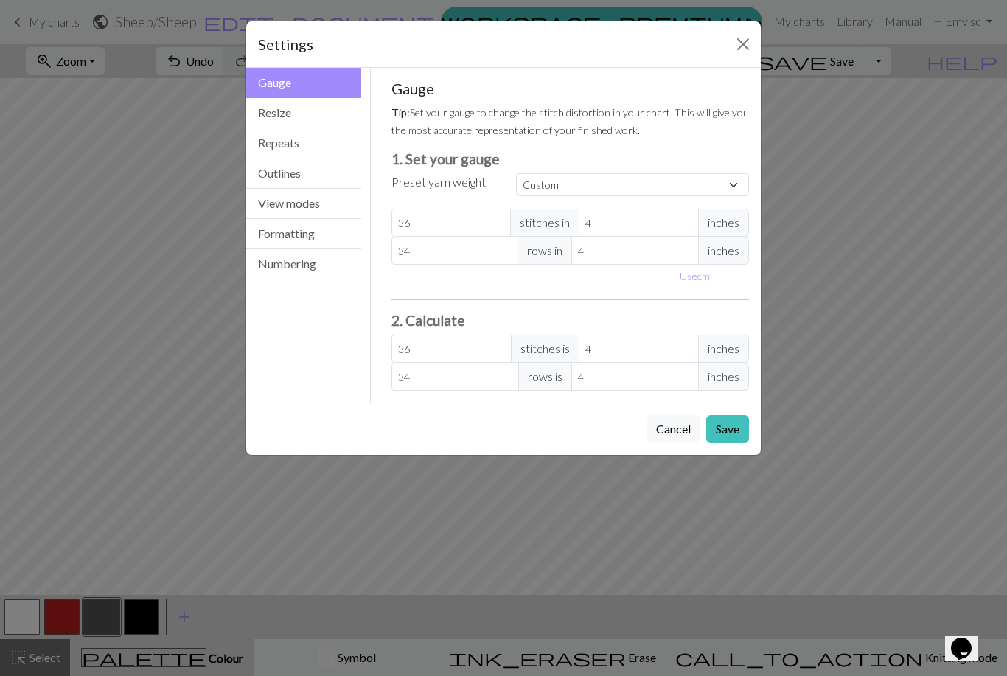
click at [324, 179] on button "Outlines" at bounding box center [303, 173] width 115 height 30
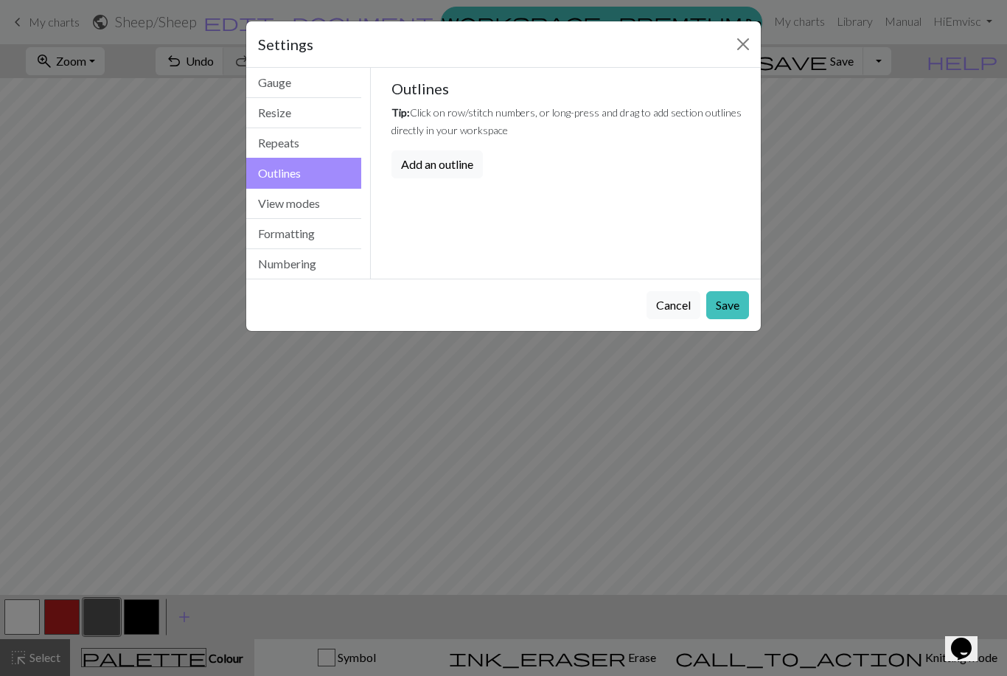
click at [349, 110] on button "Resize" at bounding box center [303, 113] width 115 height 30
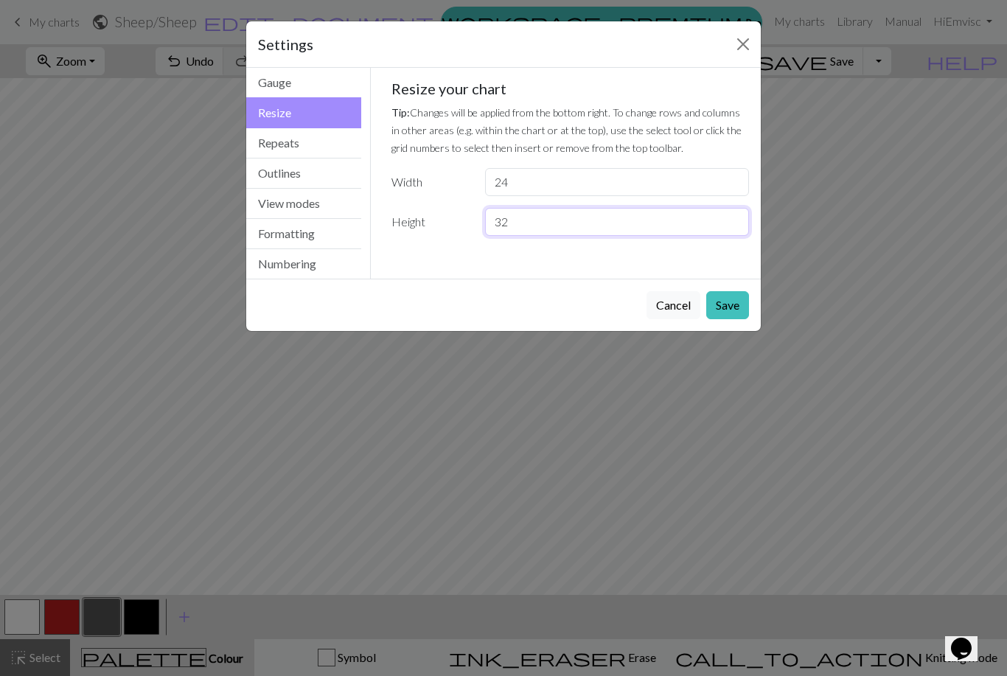
click at [551, 220] on input "32" at bounding box center [617, 222] width 264 height 28
type input "3"
type input "15"
click at [741, 293] on button "Save" at bounding box center [727, 305] width 43 height 28
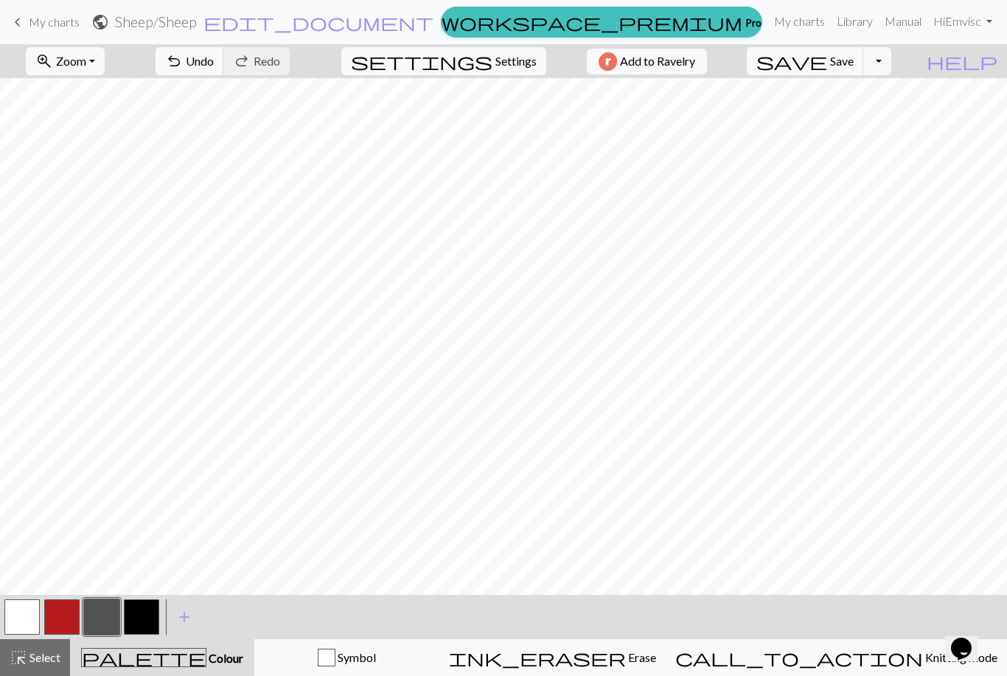
click at [520, 66] on span "Settings" at bounding box center [515, 61] width 41 height 18
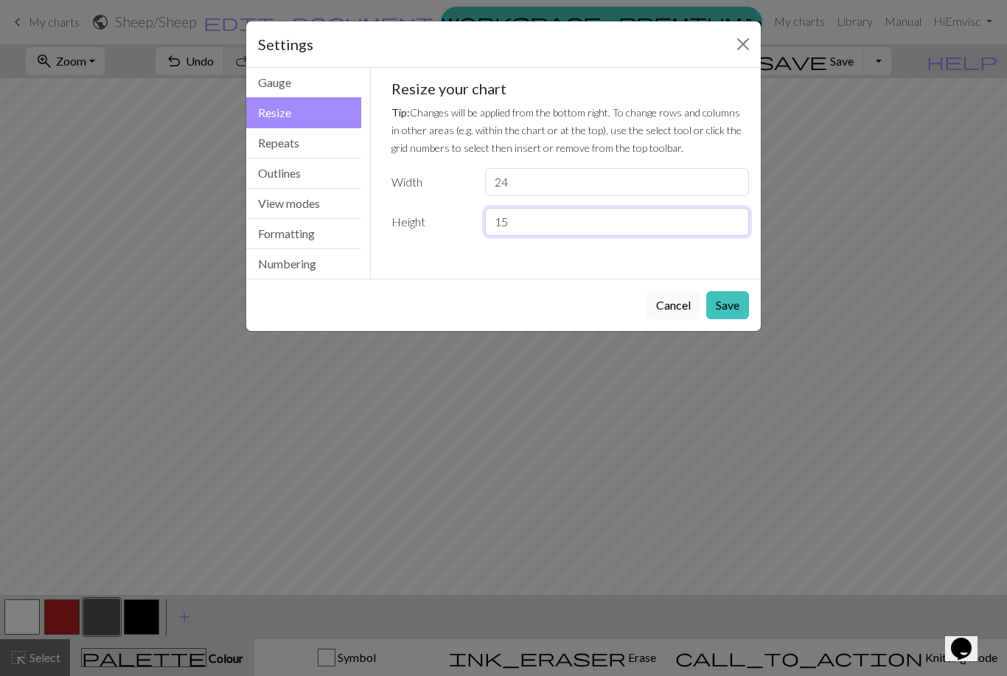
click at [560, 234] on input "15" at bounding box center [617, 222] width 264 height 28
type input "10"
click at [719, 301] on button "Save" at bounding box center [727, 305] width 43 height 28
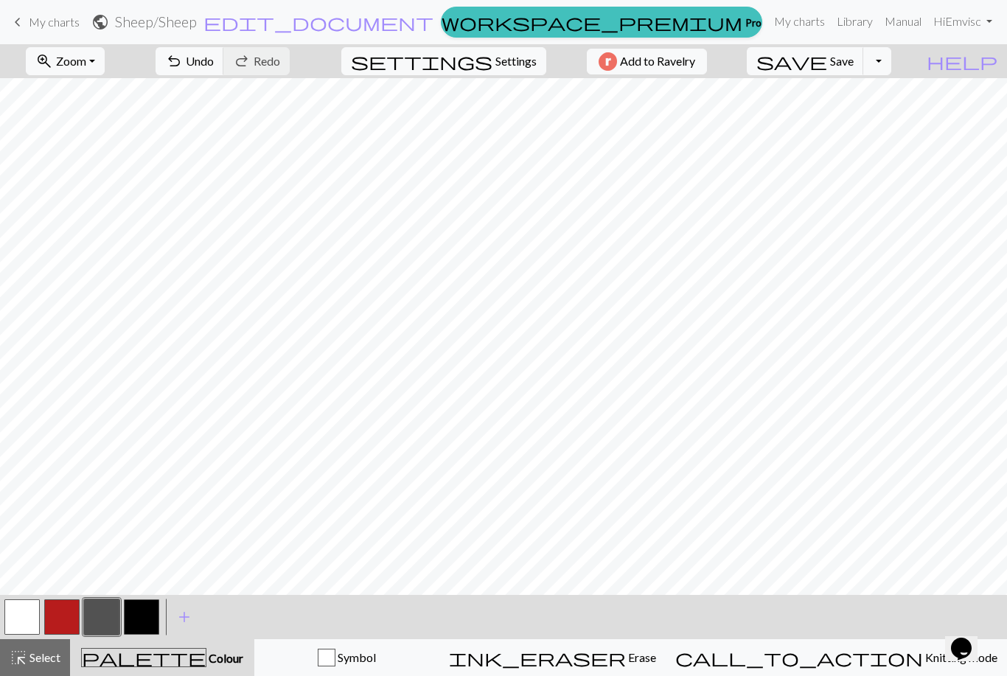
click at [518, 63] on span "Settings" at bounding box center [515, 61] width 41 height 18
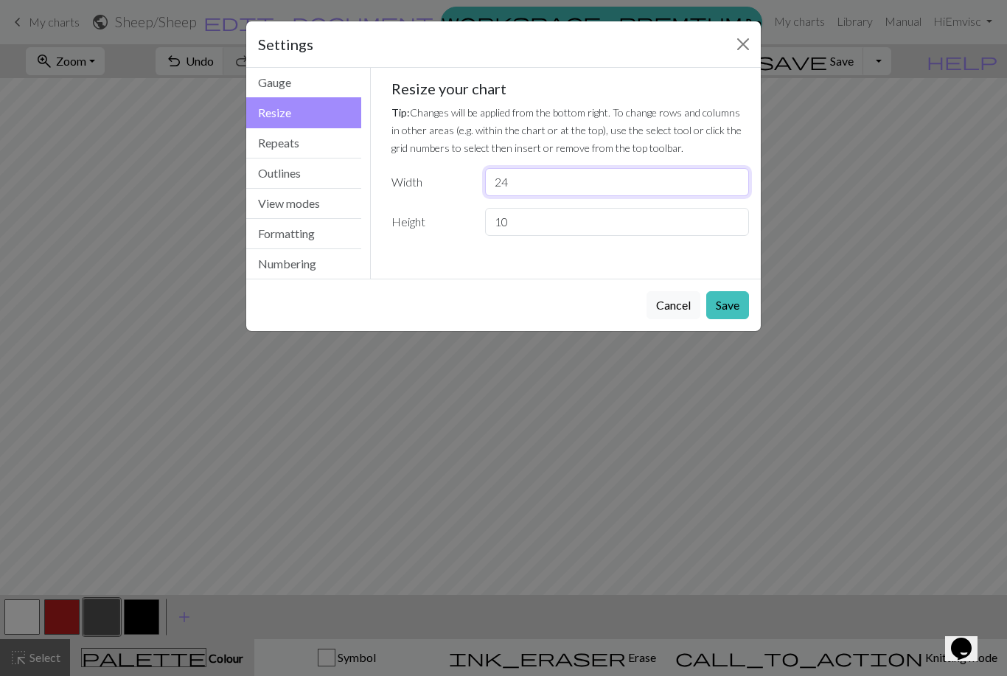
click at [597, 180] on input "24" at bounding box center [617, 182] width 264 height 28
type input "20"
click at [731, 296] on button "Save" at bounding box center [727, 305] width 43 height 28
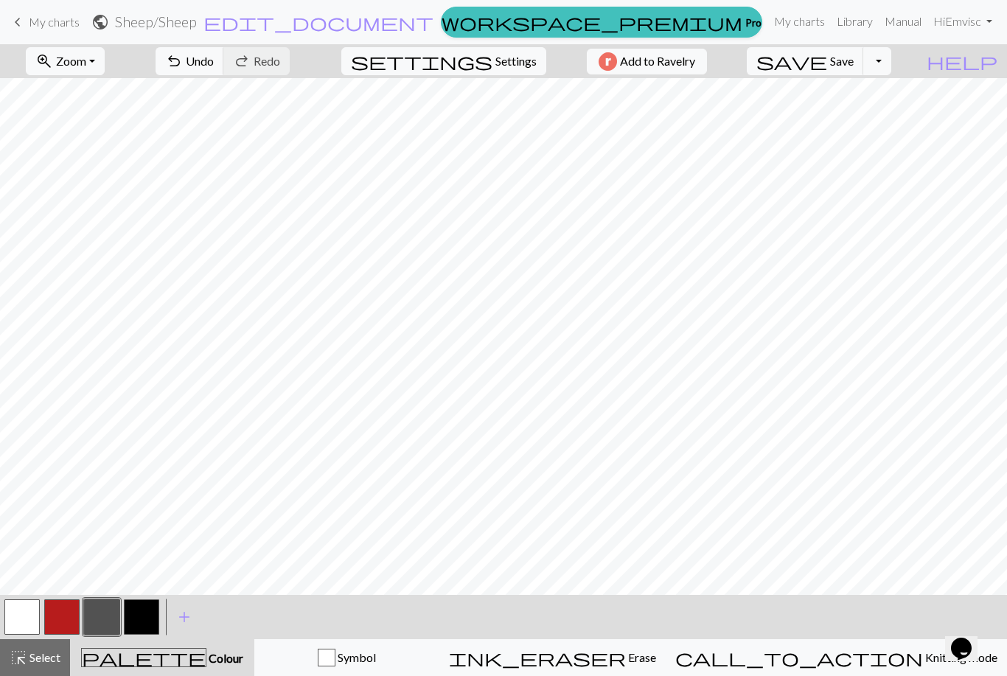
click at [24, 618] on button "button" at bounding box center [21, 616] width 35 height 35
click at [126, 627] on button "button" at bounding box center [141, 616] width 35 height 35
click at [108, 623] on button "button" at bounding box center [101, 616] width 35 height 35
click at [502, 51] on button "settings Settings" at bounding box center [443, 61] width 205 height 28
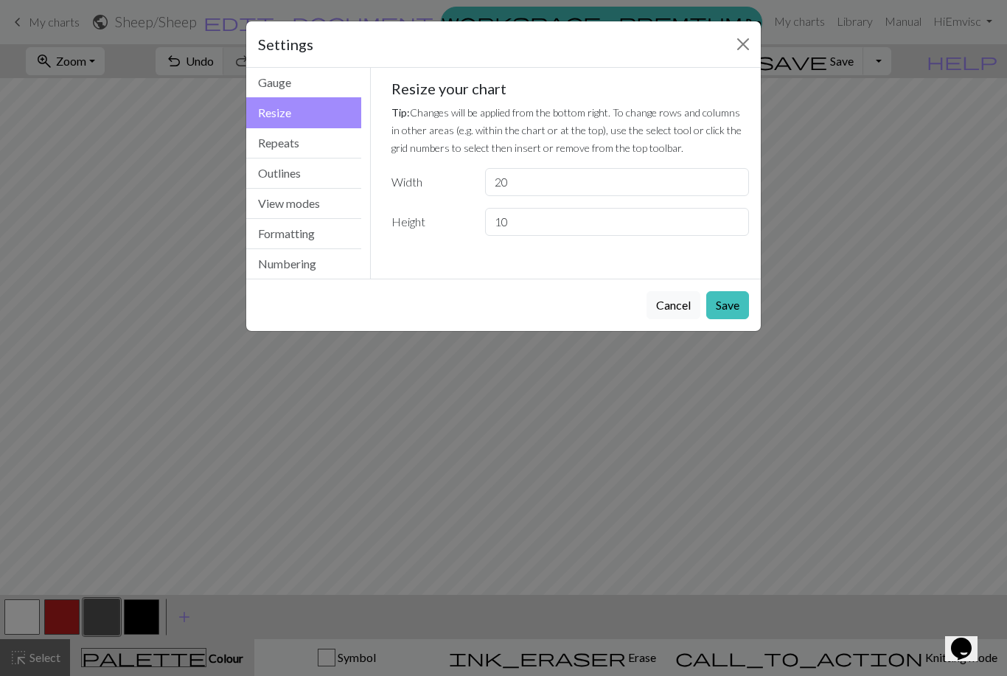
click at [617, 164] on div "Resize your chart Tip: Changes will be applied from the bottom right. To change…" at bounding box center [570, 158] width 358 height 156
click at [633, 178] on input "20" at bounding box center [617, 182] width 264 height 28
type input "2"
type input "18"
click at [735, 299] on button "Save" at bounding box center [727, 305] width 43 height 28
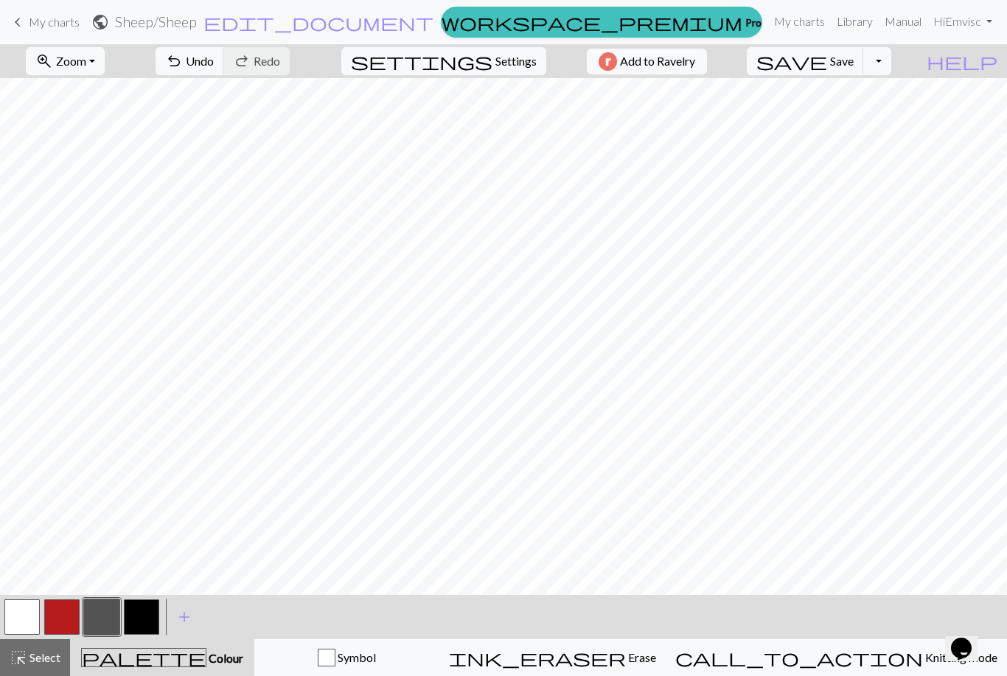
click at [509, 60] on span "Settings" at bounding box center [515, 61] width 41 height 18
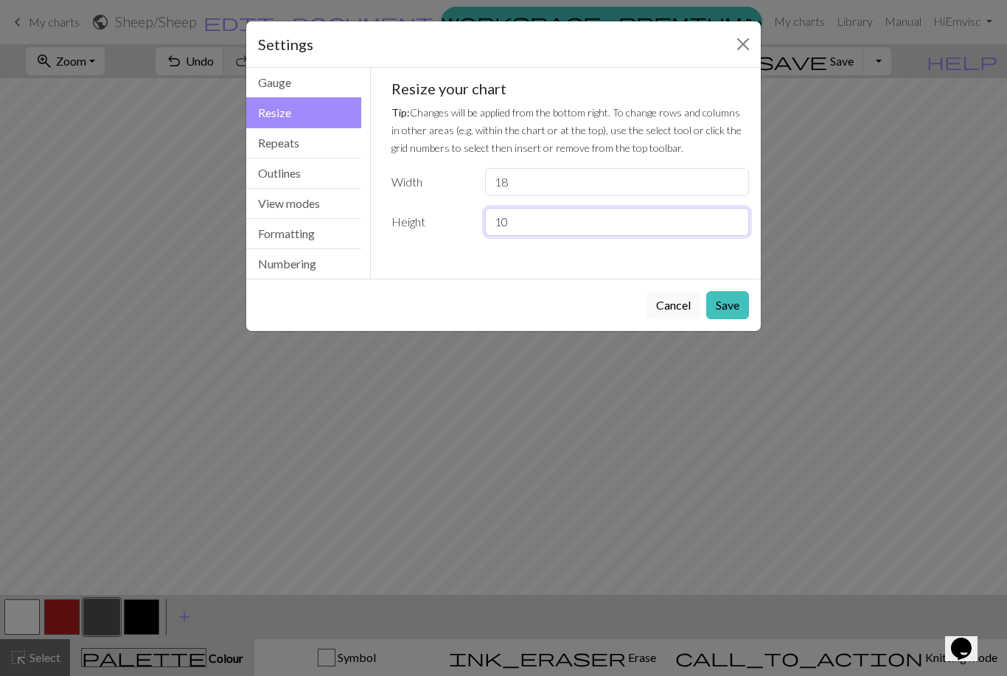
click at [577, 234] on input "10" at bounding box center [617, 222] width 264 height 28
type input "1"
type input "9"
click at [727, 298] on button "Save" at bounding box center [727, 305] width 43 height 28
